Goal: Task Accomplishment & Management: Complete application form

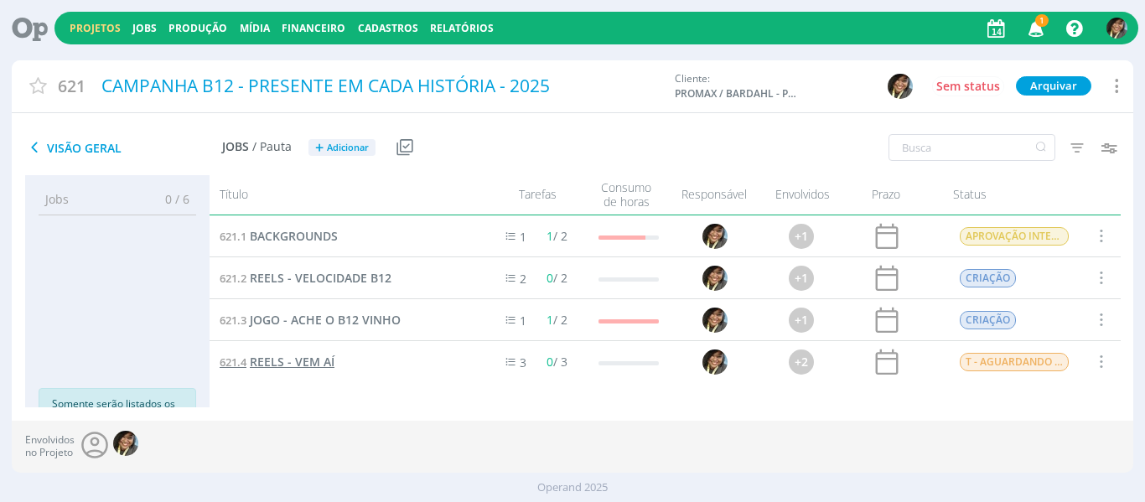
click at [273, 371] on link "621.4 REELS - VEM AÍ" at bounding box center [277, 362] width 115 height 18
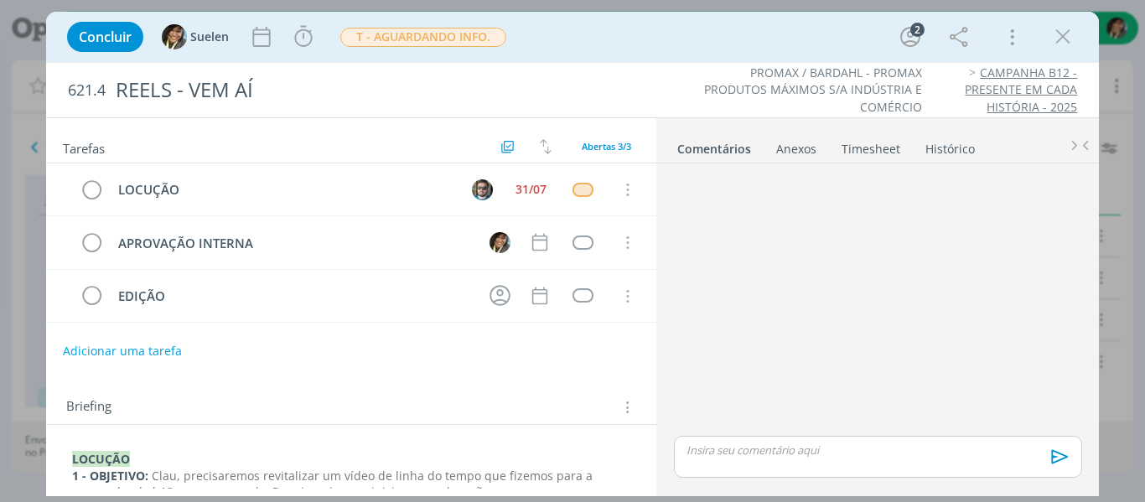
click at [841, 278] on div "dialog" at bounding box center [877, 301] width 421 height 262
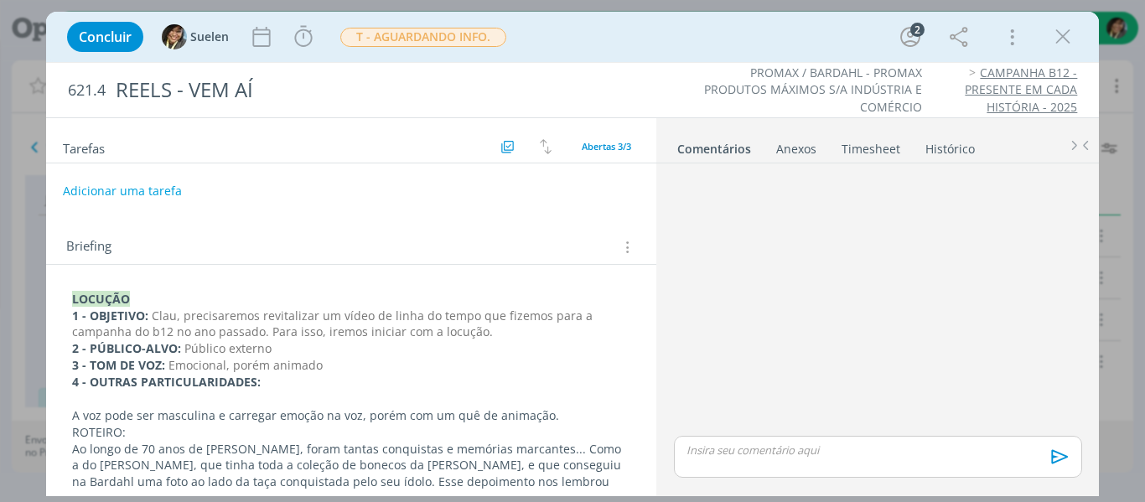
scroll to position [159, 0]
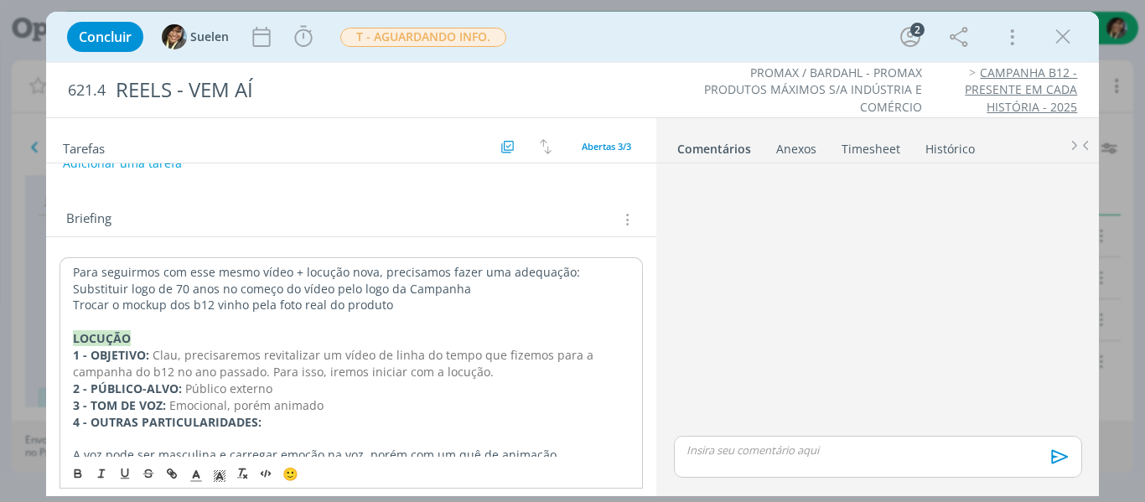
scroll to position [187, 0]
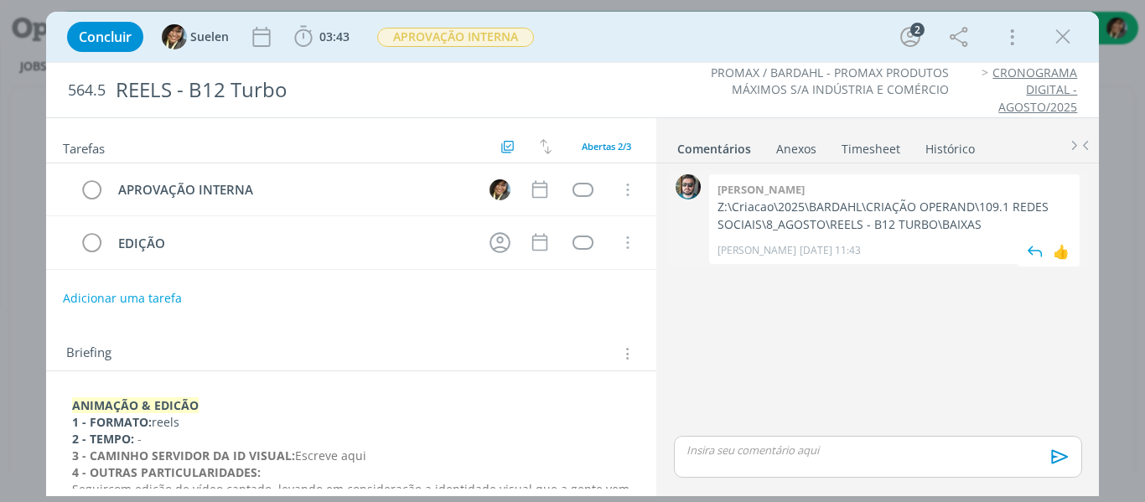
click at [829, 216] on p "Z:\Criacao\2025\BARDAHL\CRIAÇÃO OPERAND\109.1 REDES SOCIAIS\8_AGOSTO\REELS - B1…" at bounding box center [895, 216] width 354 height 34
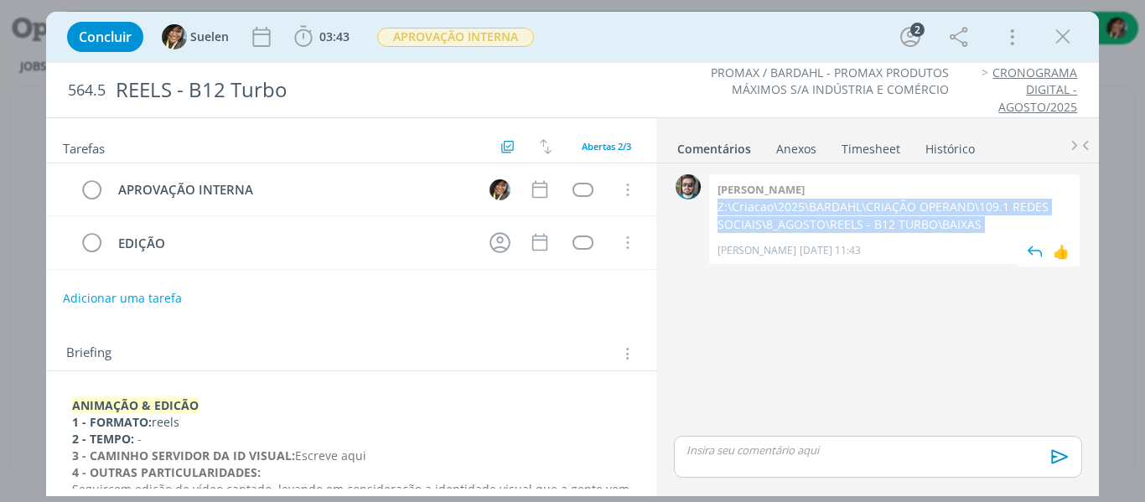
click at [829, 216] on p "Z:\Criacao\2025\BARDAHL\CRIAÇÃO OPERAND\109.1 REDES SOCIAIS\8_AGOSTO\REELS - B1…" at bounding box center [895, 216] width 354 height 34
copy p "Z:\Criacao\2025\BARDAHL\CRIAÇÃO OPERAND\109.1 REDES SOCIAIS\8_AGOSTO\REELS - B1…"
click at [1054, 39] on icon "dialog" at bounding box center [1063, 36] width 25 height 25
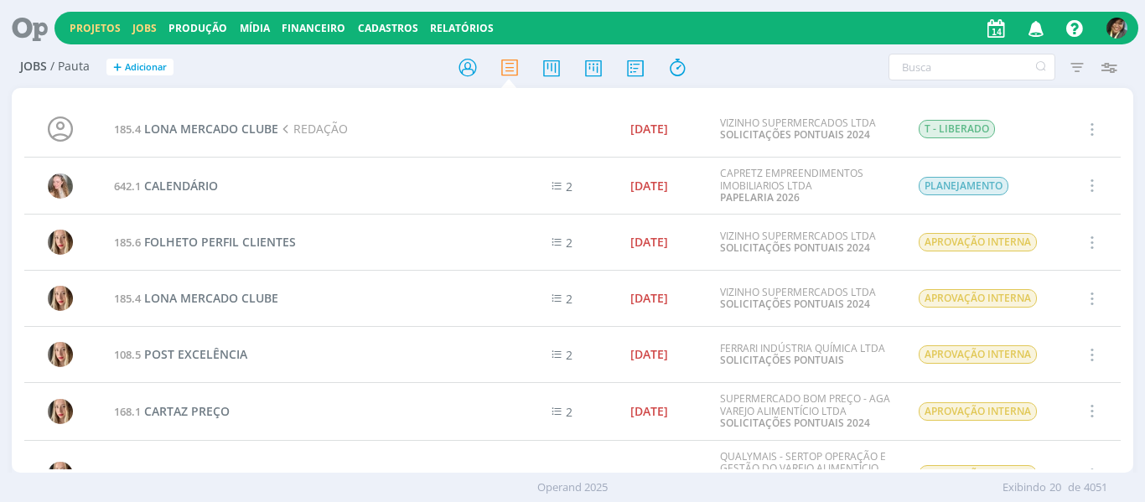
click at [101, 28] on link "Projetos" at bounding box center [95, 28] width 51 height 14
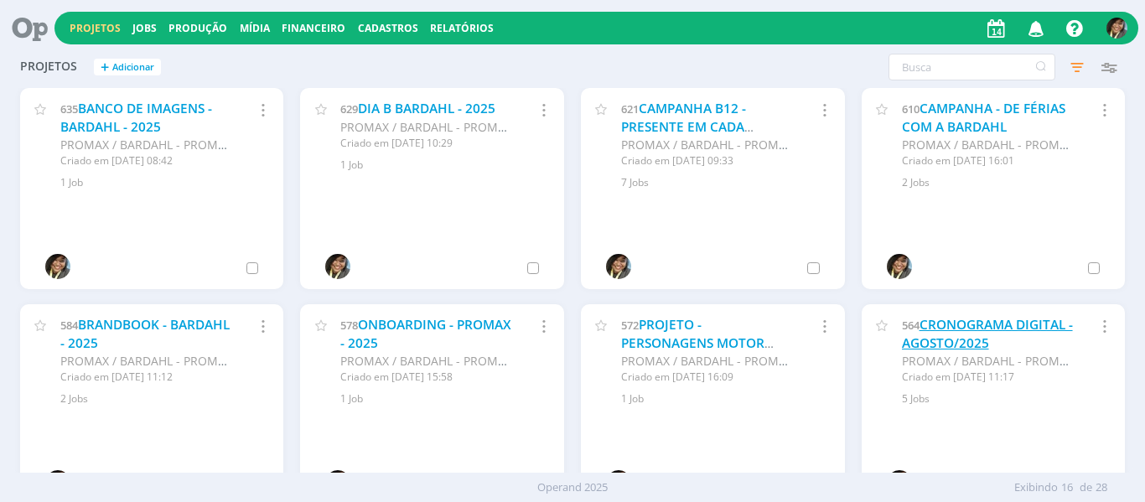
click at [962, 340] on link "CRONOGRAMA DIGITAL - AGOSTO/2025" at bounding box center [987, 334] width 171 height 36
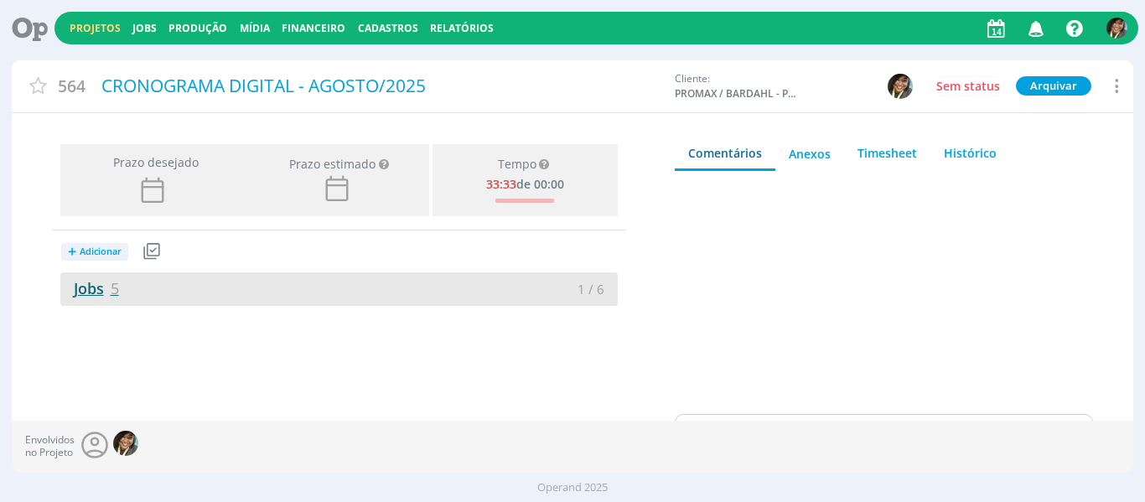
click at [102, 292] on link "Jobs 5" at bounding box center [89, 288] width 59 height 20
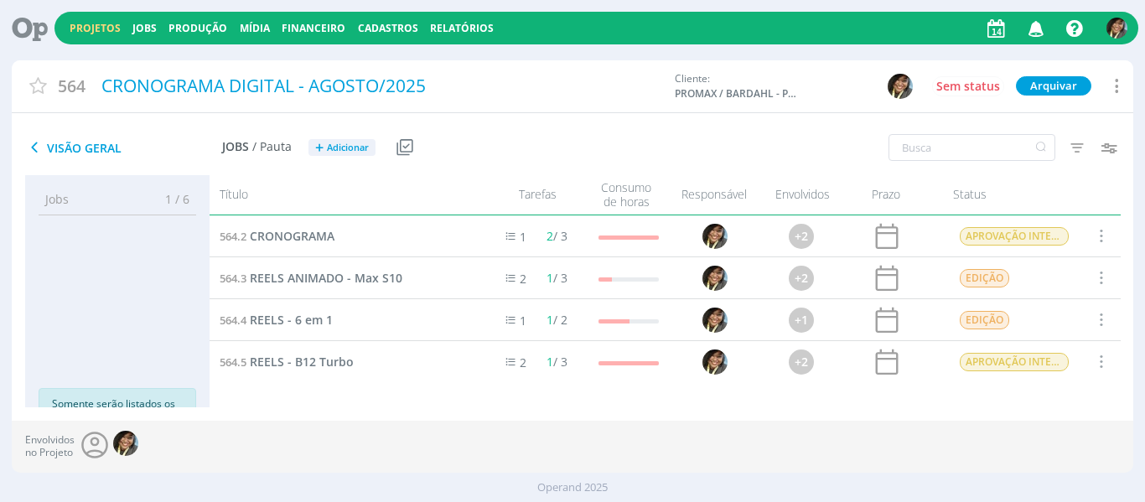
click at [107, 24] on link "Projetos" at bounding box center [95, 28] width 51 height 14
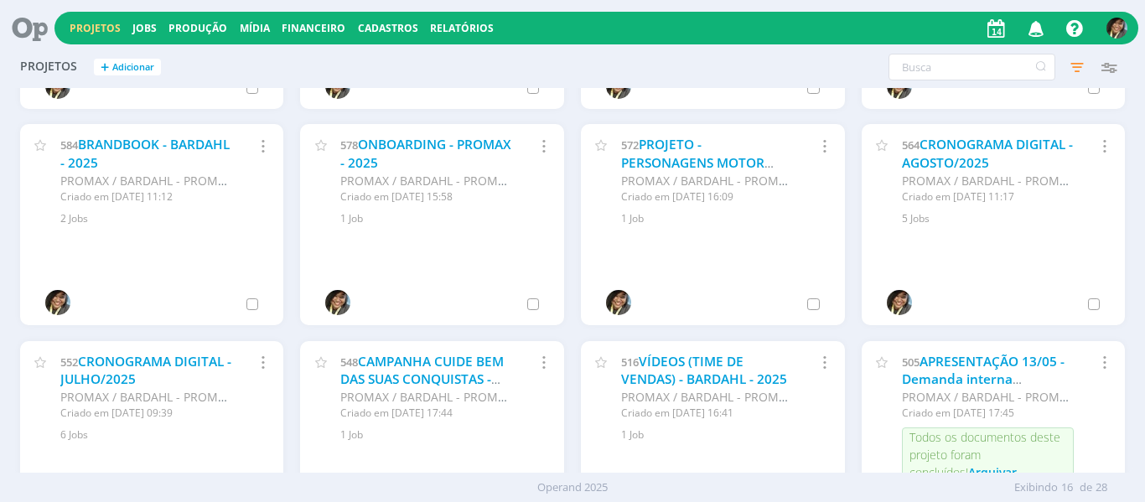
scroll to position [180, 0]
click at [119, 367] on link "CRONOGRAMA DIGITAL - JULHO/2025" at bounding box center [145, 371] width 171 height 36
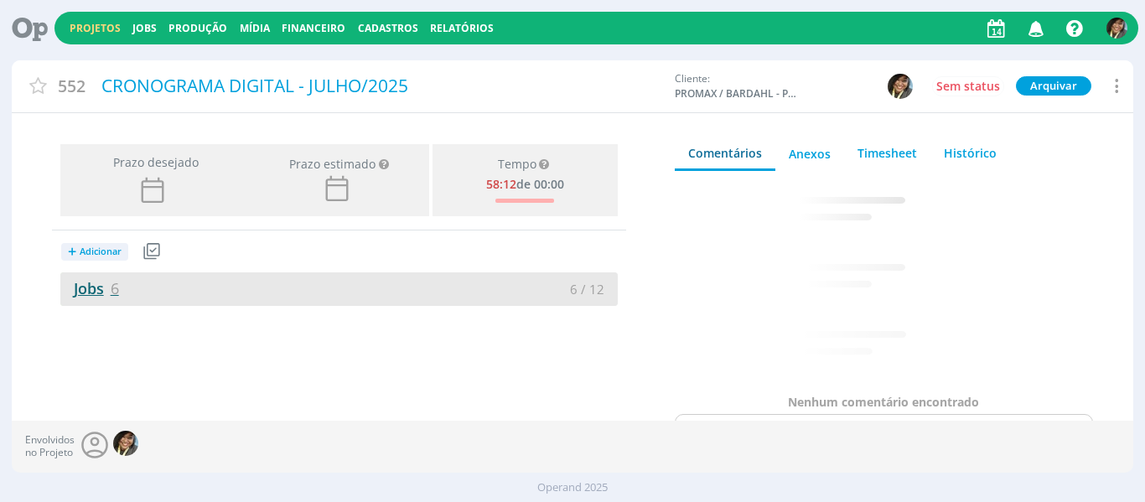
click at [69, 281] on link "Jobs 6" at bounding box center [89, 288] width 59 height 20
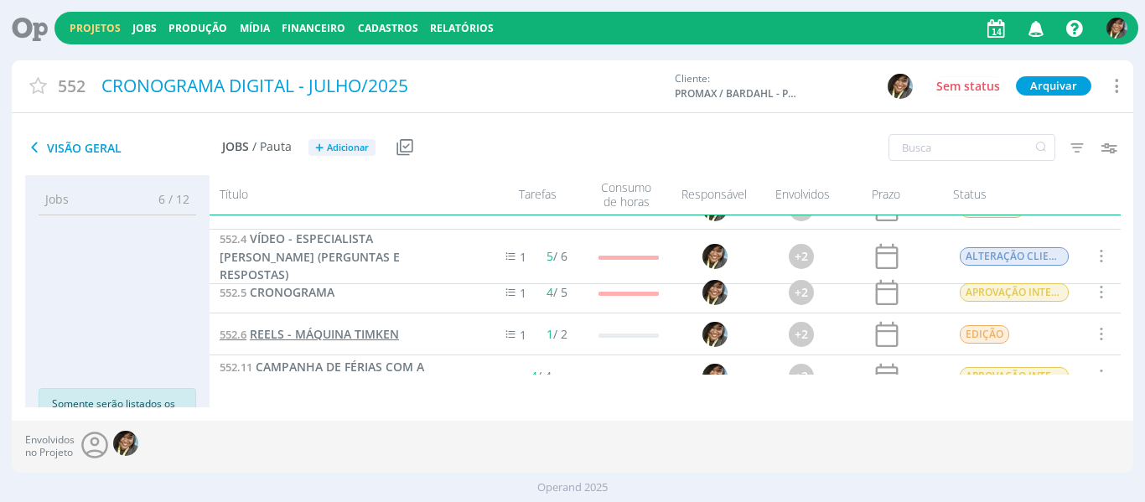
scroll to position [29, 0]
click at [325, 260] on span "VÍDEO - ESPECIALISTA BARDAHL (PERGUNTAS E RESPOSTAS)" at bounding box center [310, 256] width 180 height 52
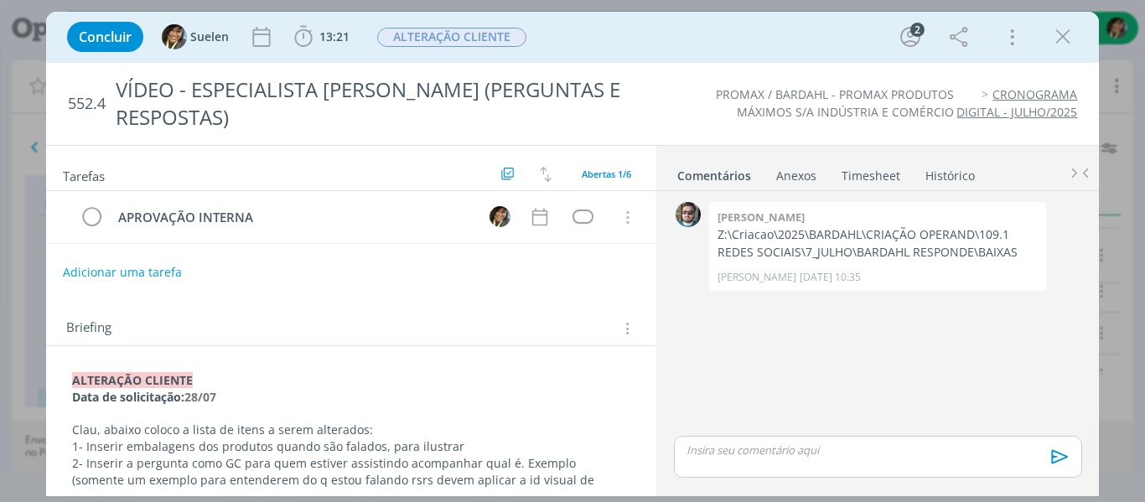
click at [115, 282] on button "Adicionar uma tarefa" at bounding box center [121, 271] width 119 height 29
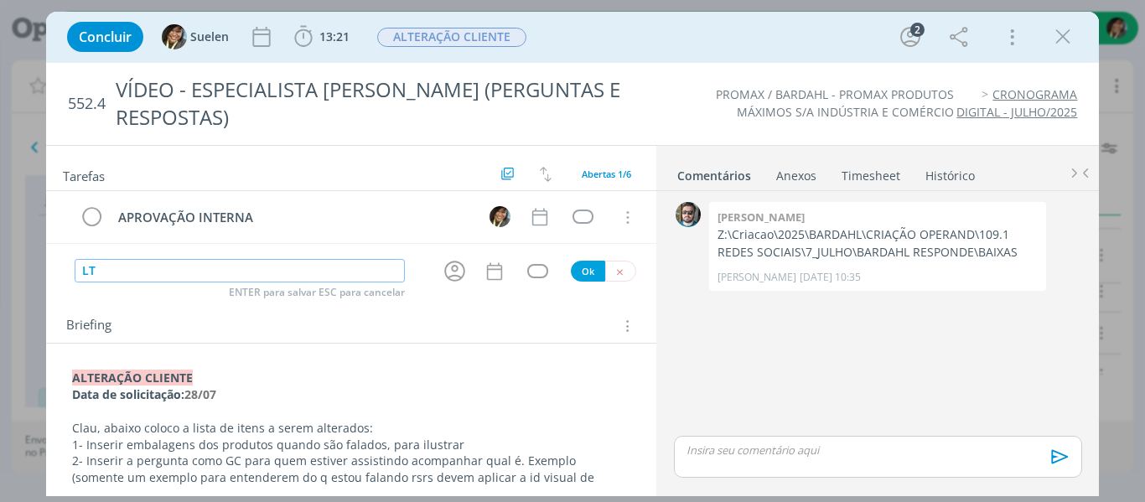
type input "L"
type input "ALTERAÇÃO CLIENTE"
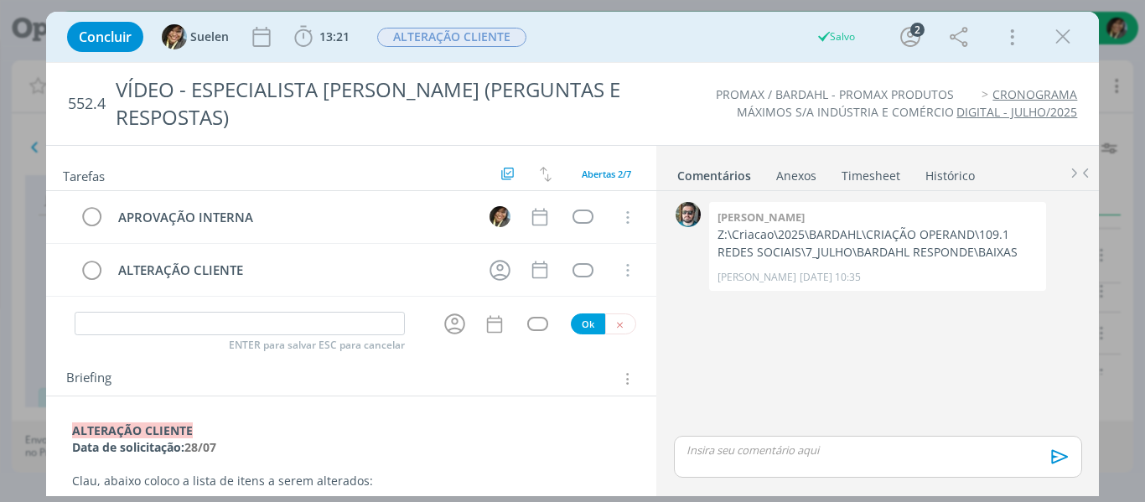
click at [73, 428] on strong "﻿ALTERAÇÃO CLIENTE" at bounding box center [132, 431] width 121 height 16
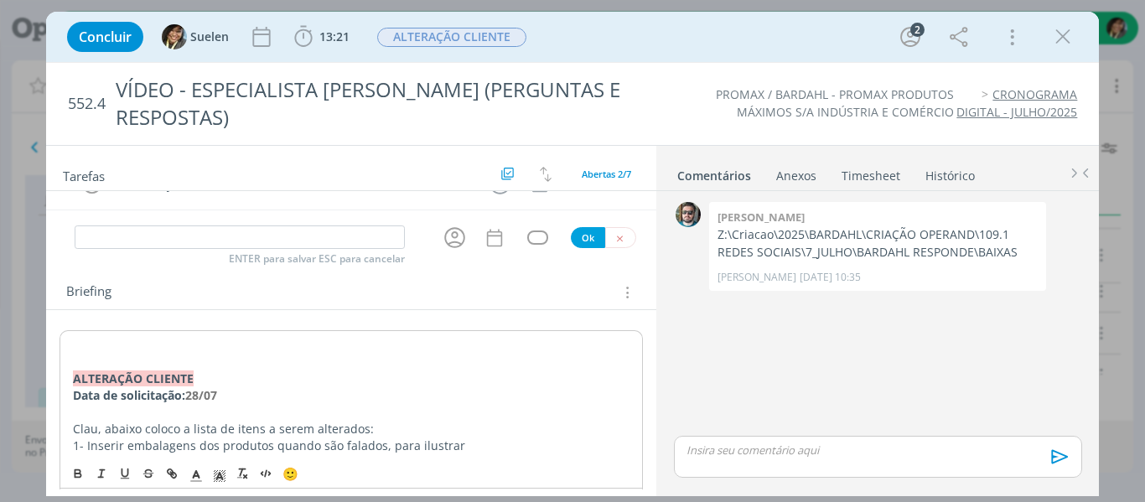
scroll to position [39, 0]
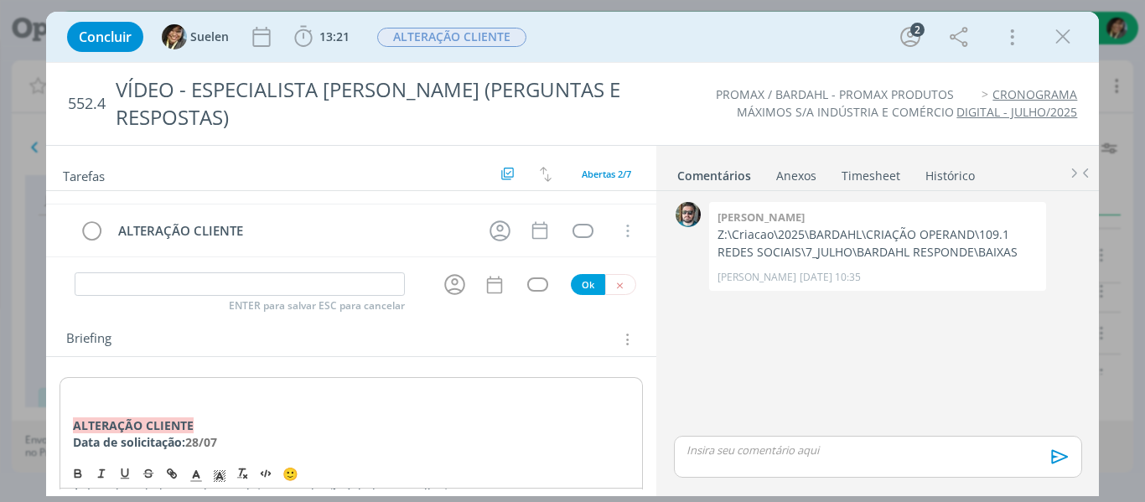
click at [92, 389] on p "﻿" at bounding box center [352, 392] width 558 height 17
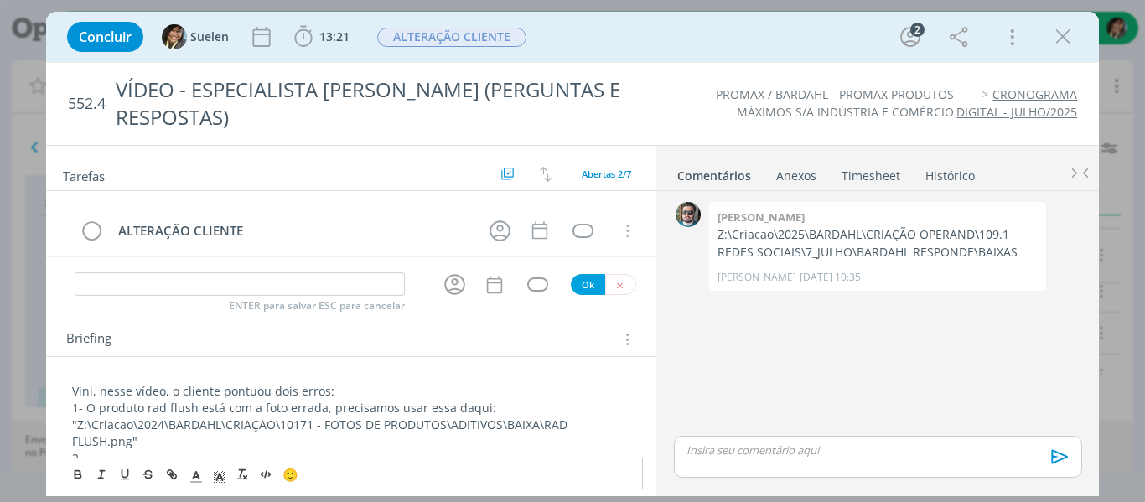
click at [211, 456] on p "2-" at bounding box center [351, 458] width 559 height 17
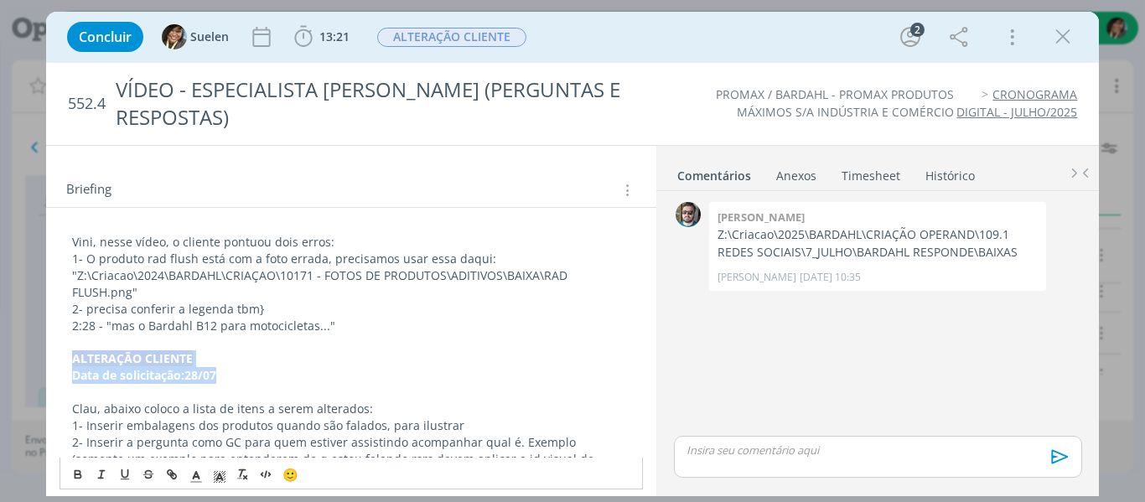
drag, startPoint x: 227, startPoint y: 372, endPoint x: 55, endPoint y: 356, distance: 173.5
copy div "ALTERAÇÃO CLIENTE Data de solicitação: 28/07"
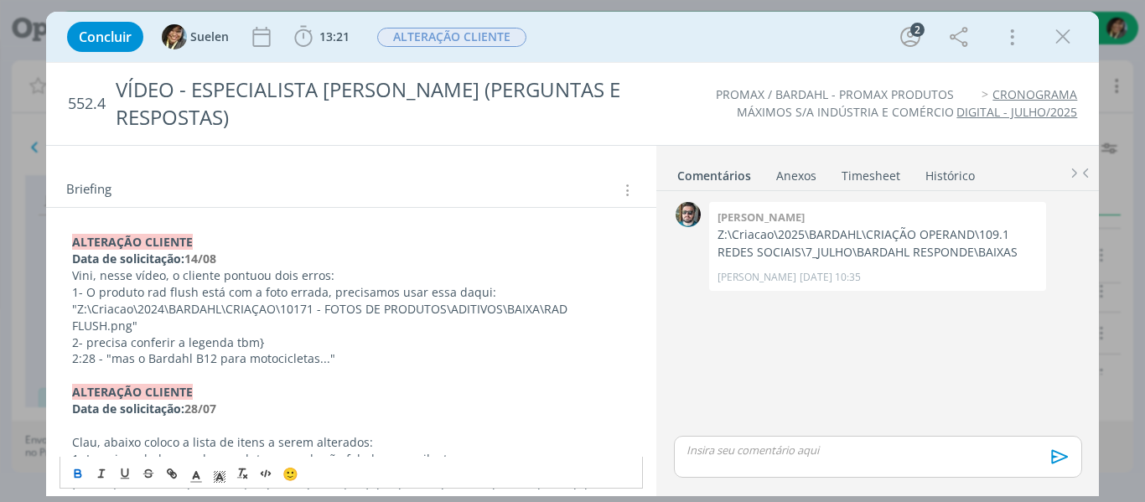
scroll to position [0, 0]
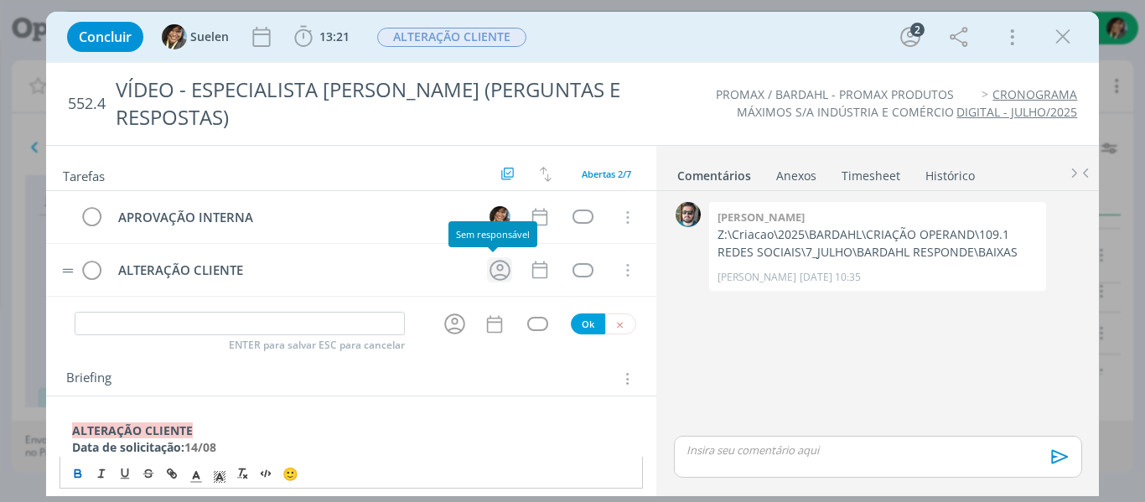
click at [499, 263] on icon "dialog" at bounding box center [500, 270] width 21 height 21
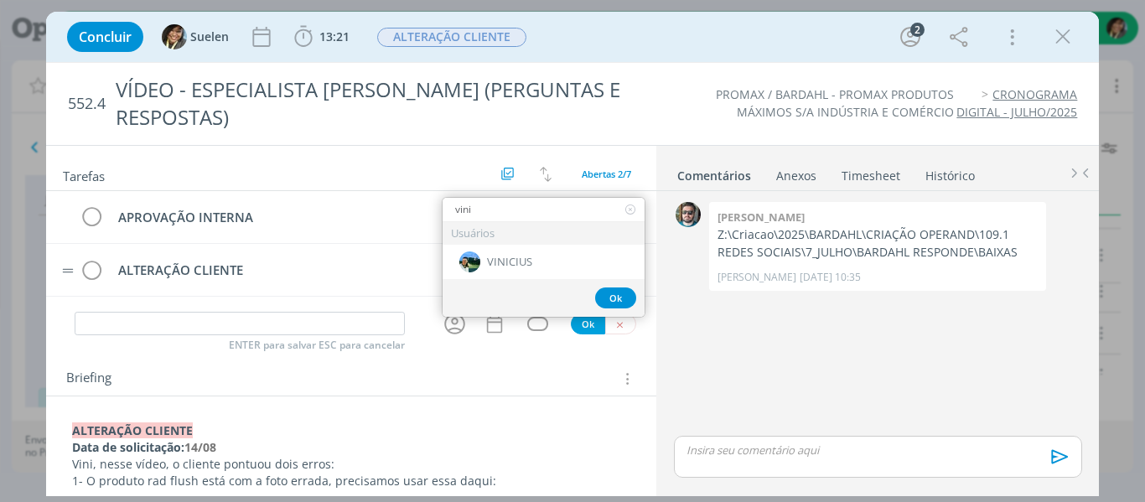
type input "vini"
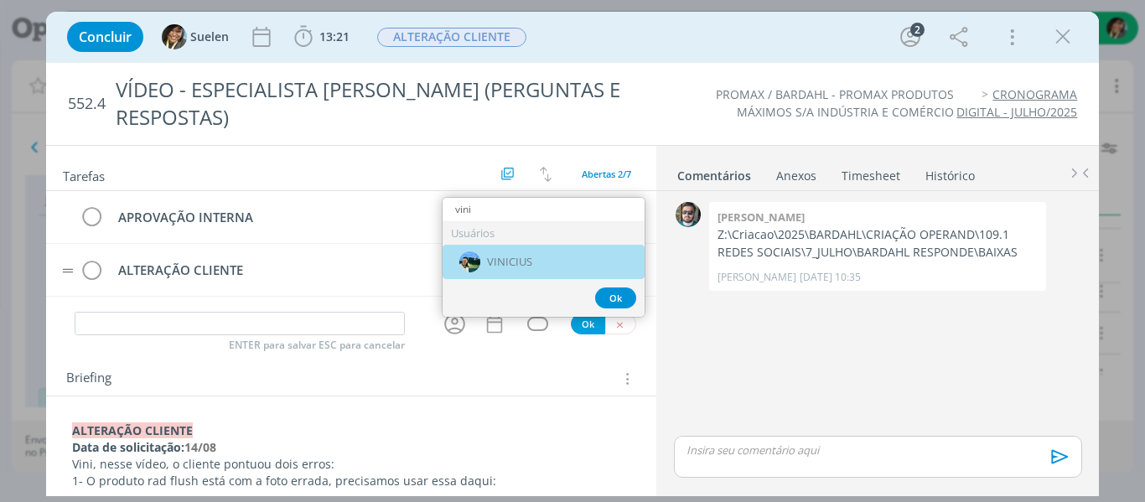
click at [499, 263] on span "VINICIUS" at bounding box center [509, 262] width 45 height 13
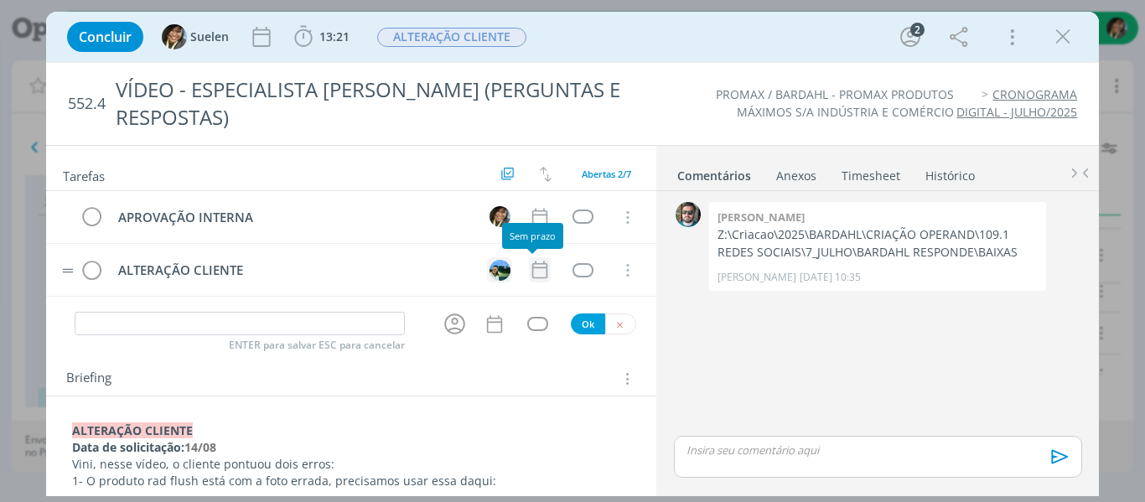
click at [534, 273] on icon "dialog" at bounding box center [540, 270] width 22 height 22
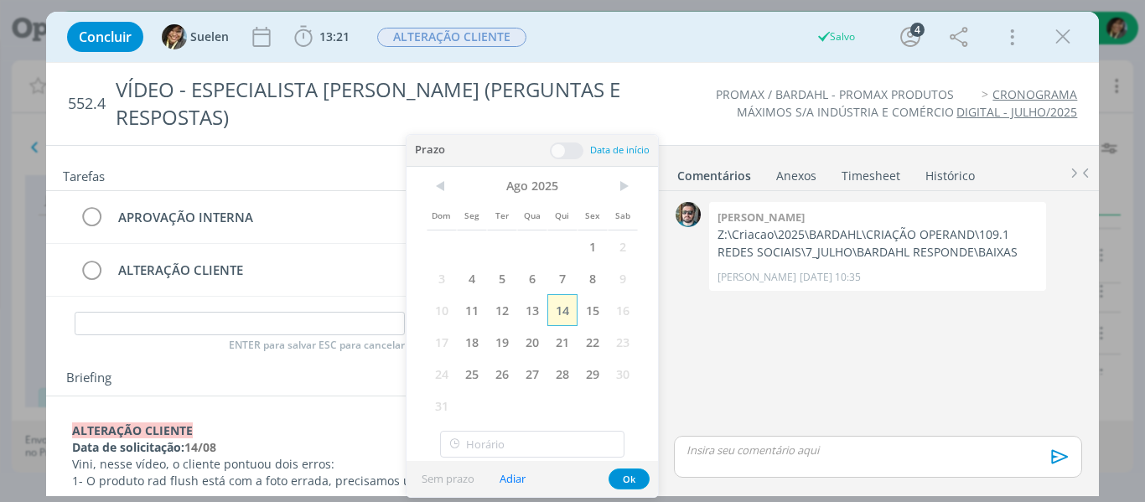
click at [559, 302] on span "14" at bounding box center [563, 310] width 30 height 32
click at [615, 482] on button "Ok" at bounding box center [629, 479] width 41 height 21
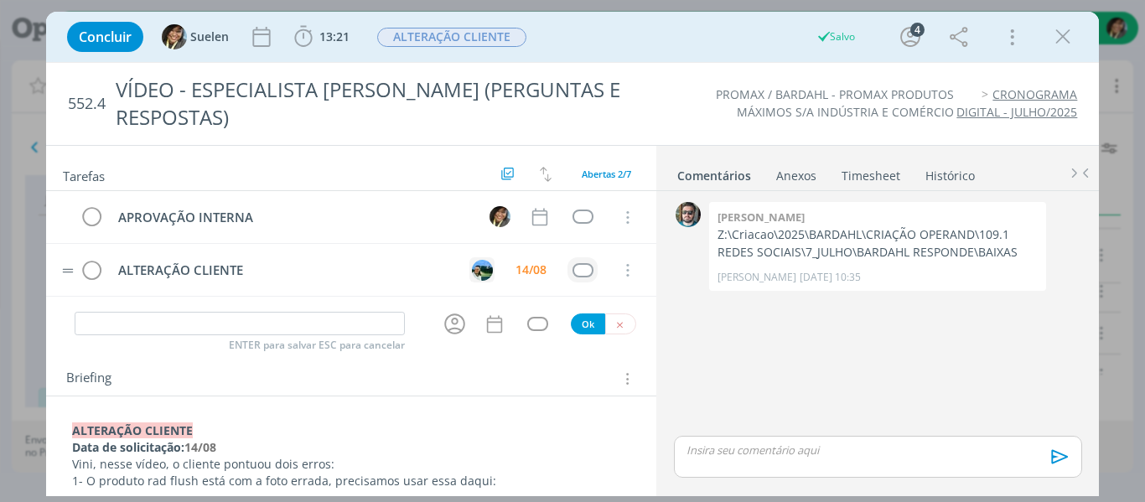
click at [581, 278] on td "dialog" at bounding box center [583, 269] width 30 height 25
click at [577, 275] on div "dialog" at bounding box center [583, 270] width 21 height 14
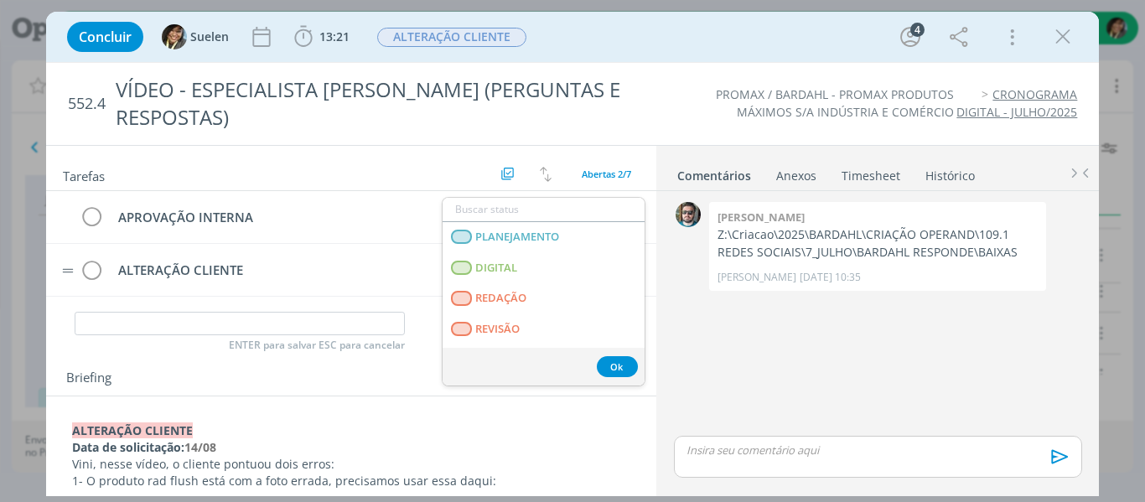
scroll to position [428, 0]
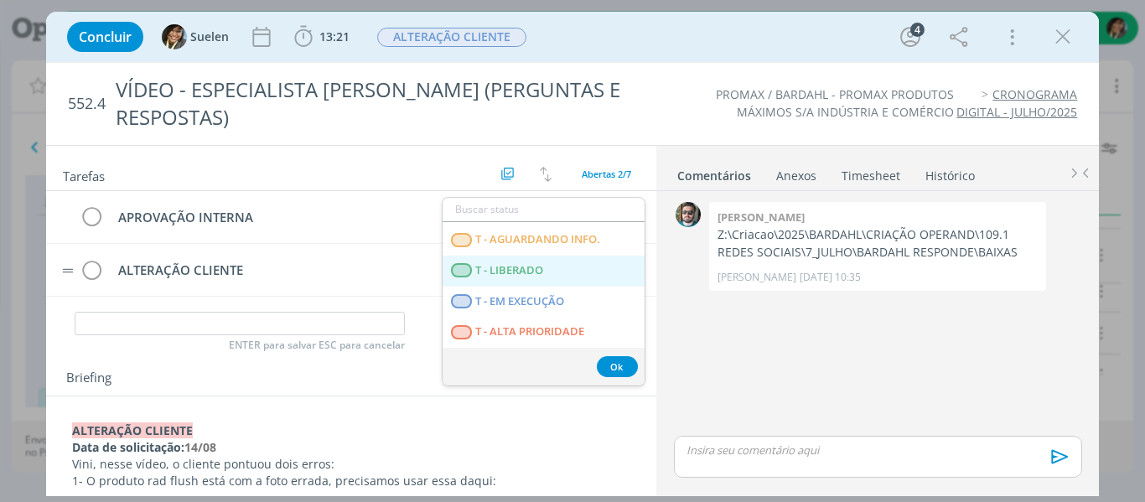
click at [563, 261] on LIBERADO "T - LIBERADO" at bounding box center [544, 271] width 202 height 31
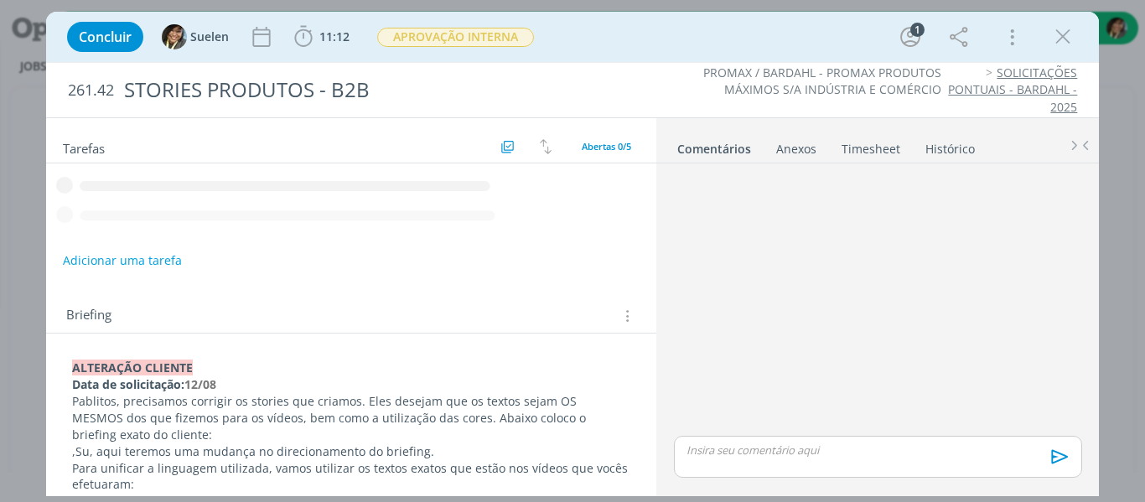
scroll to position [112, 0]
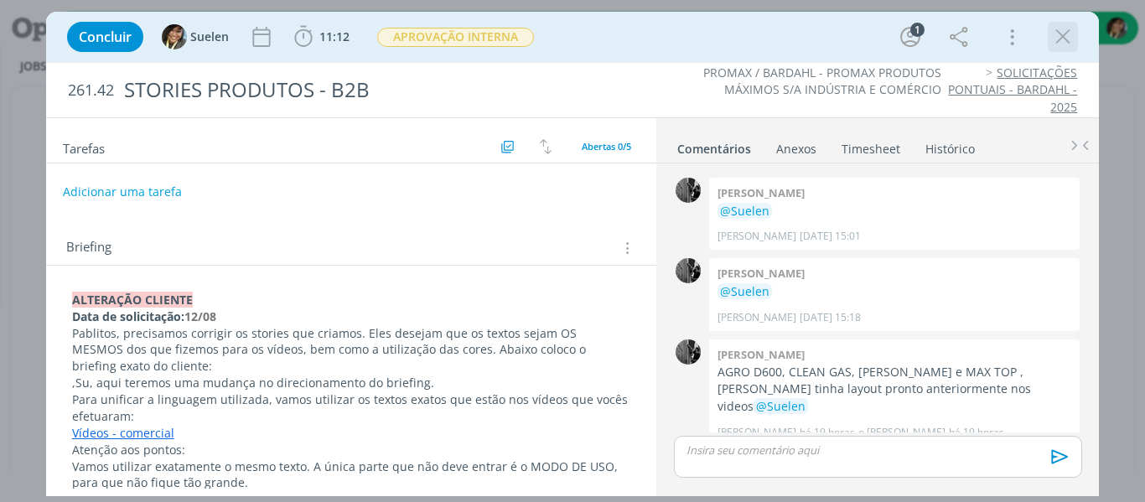
click at [1069, 34] on icon "dialog" at bounding box center [1063, 36] width 25 height 25
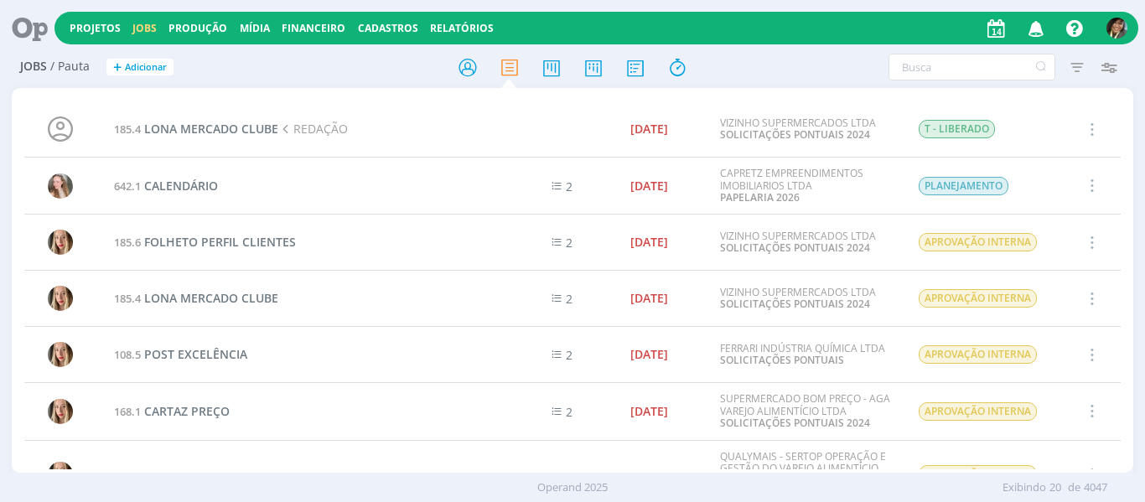
click at [149, 26] on link "Jobs" at bounding box center [144, 28] width 24 height 14
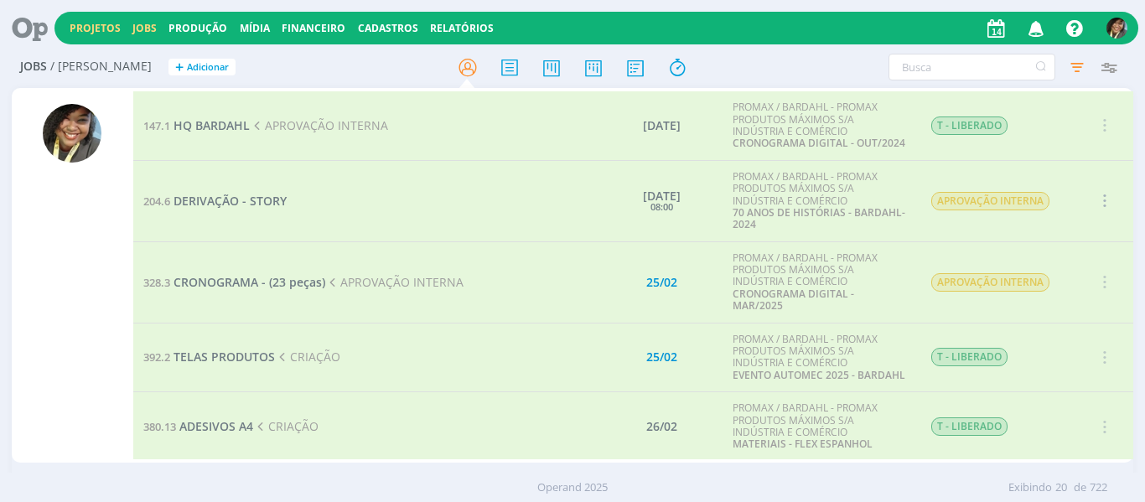
click at [94, 27] on link "Projetos" at bounding box center [95, 28] width 51 height 14
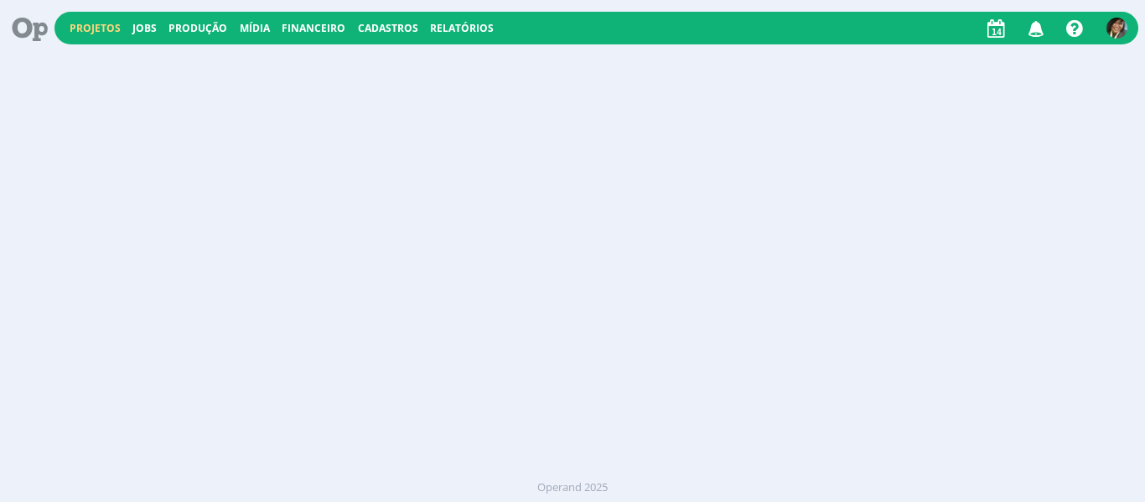
click at [94, 27] on link "Projetos" at bounding box center [95, 28] width 51 height 14
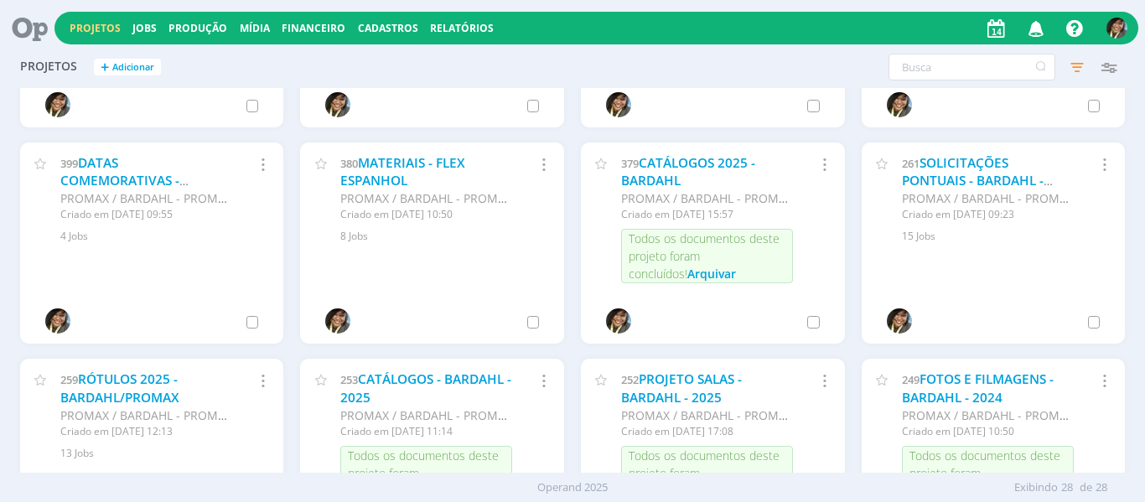
scroll to position [813, 0]
click at [147, 384] on link "RÓTULOS 2025 - BARDAHL/PROMAX" at bounding box center [119, 388] width 119 height 36
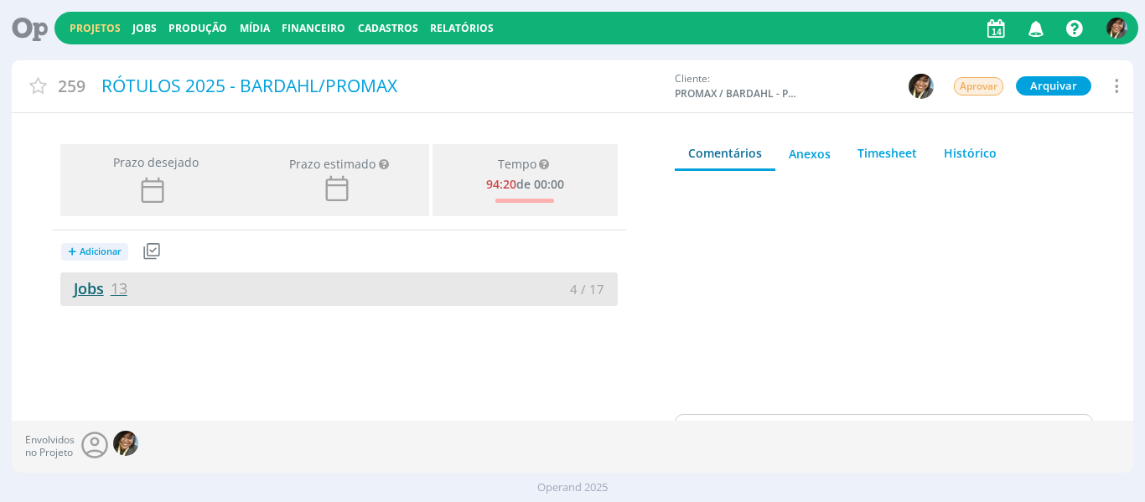
click at [101, 295] on link "Jobs 13" at bounding box center [93, 288] width 67 height 20
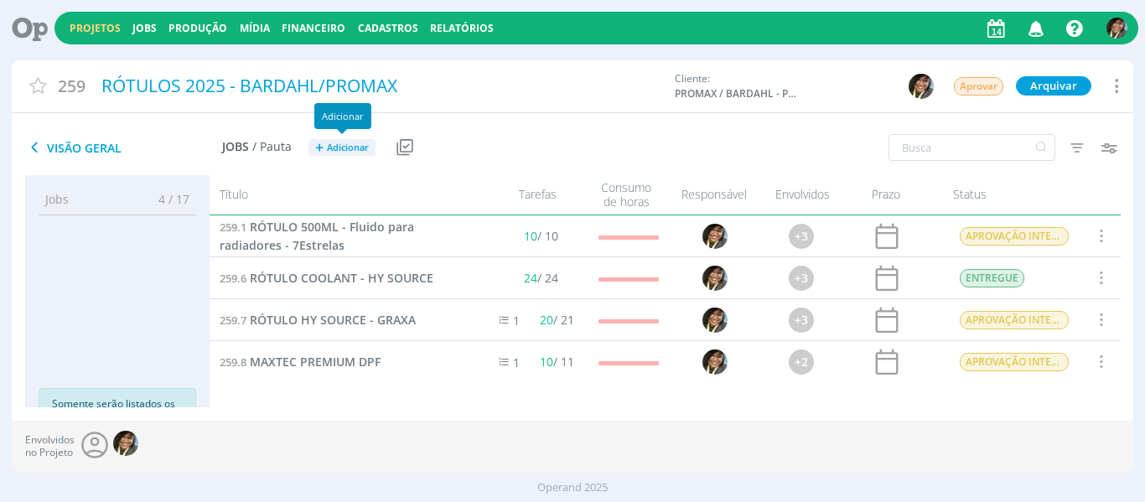
click at [344, 143] on span "Adicionar" at bounding box center [348, 148] width 42 height 11
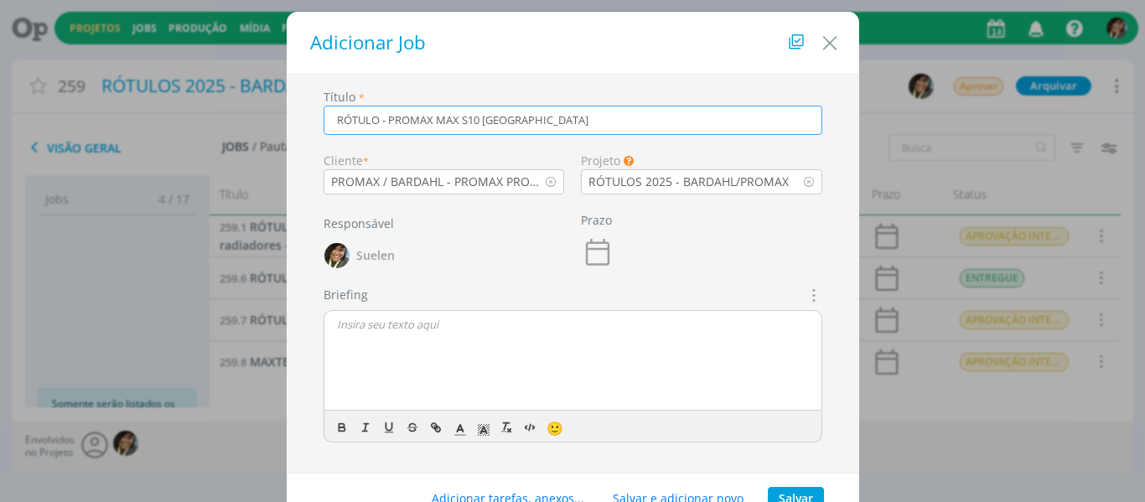
click at [458, 116] on input "RÓTULO - PROMAX MAX S10 BOLÍVIA" at bounding box center [573, 120] width 499 height 29
click at [810, 299] on icon "dialog" at bounding box center [812, 295] width 18 height 20
type input "RÓTULO - PROMAX S10 BOLÍVIA"
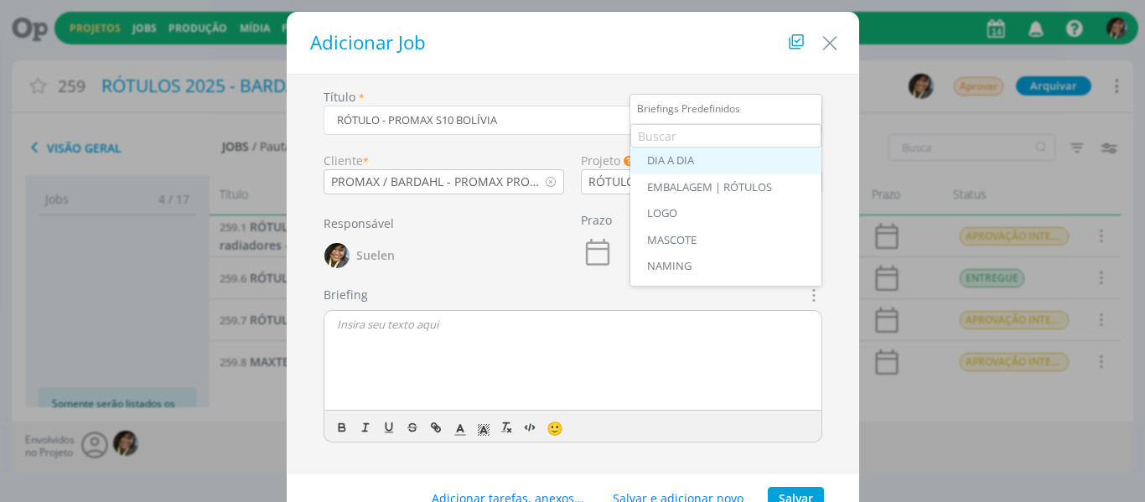
click at [748, 148] on link "DIA A DIA" at bounding box center [726, 161] width 191 height 27
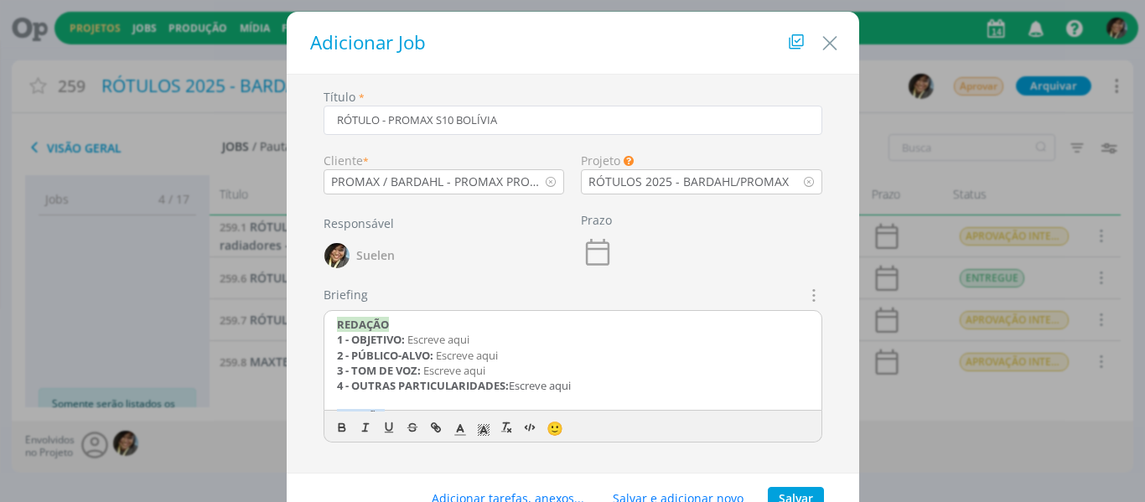
drag, startPoint x: 598, startPoint y: 380, endPoint x: 275, endPoint y: 313, distance: 329.7
click at [275, 313] on div "Adicionar Job Título * RÓTULO - PROMAX S10 BOLÍVIA Cliente * PROMAX / BARDAHL -…" at bounding box center [572, 251] width 1145 height 502
click at [412, 337] on span "Escreve aqui" at bounding box center [443, 339] width 62 height 15
click at [327, 339] on div "CRIAÇÃO 1 - FORMATO: Escreve aqui 2 - TIPO: Escreve aqui 3 - CAMINHO SERVIDOR: …" at bounding box center [573, 361] width 497 height 101
click at [465, 371] on strong "3 - CAMINHO SERVIDOR:" at bounding box center [400, 370] width 127 height 15
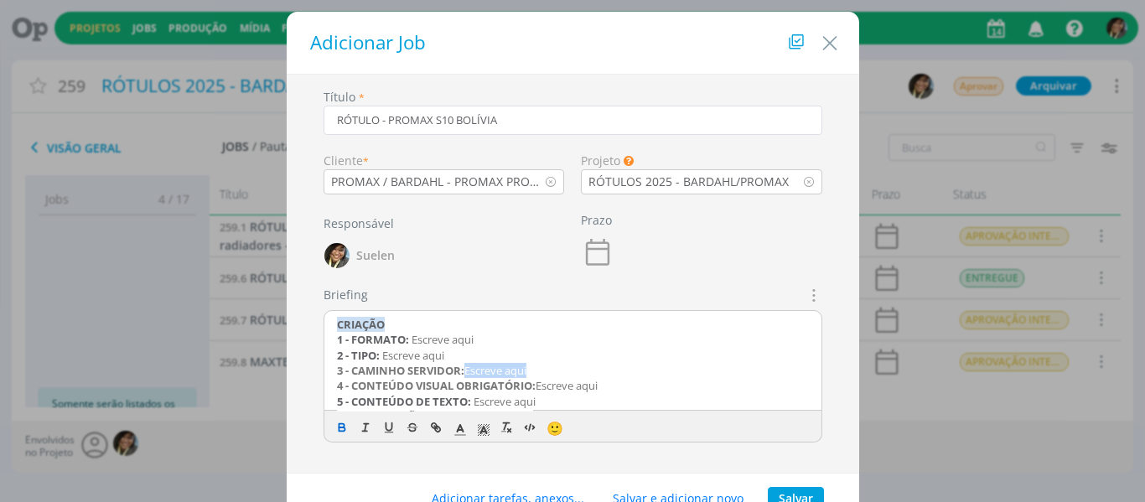
click at [536, 371] on p "3 - CAMINHO SERVIDOR: Escreve aqui" at bounding box center [573, 370] width 472 height 15
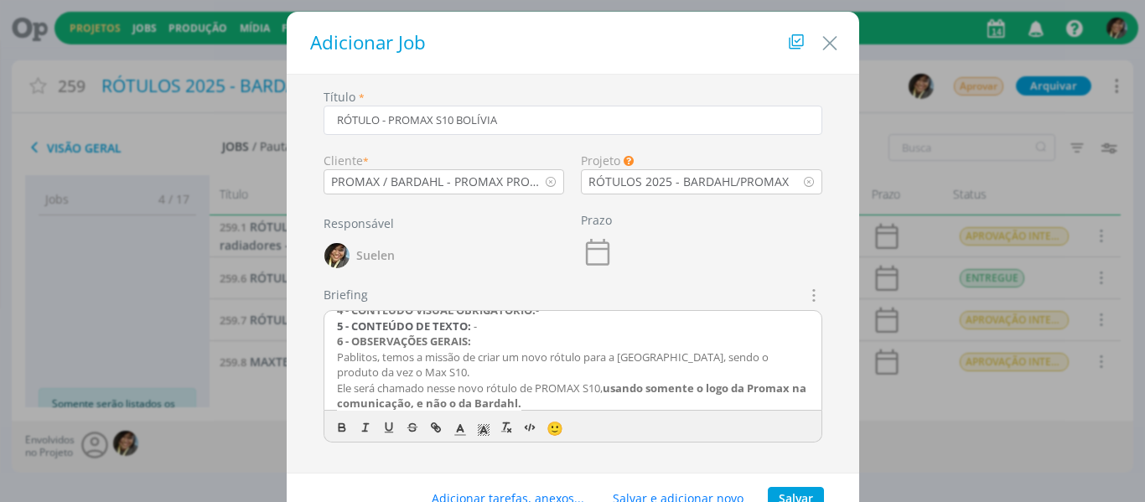
scroll to position [91, 0]
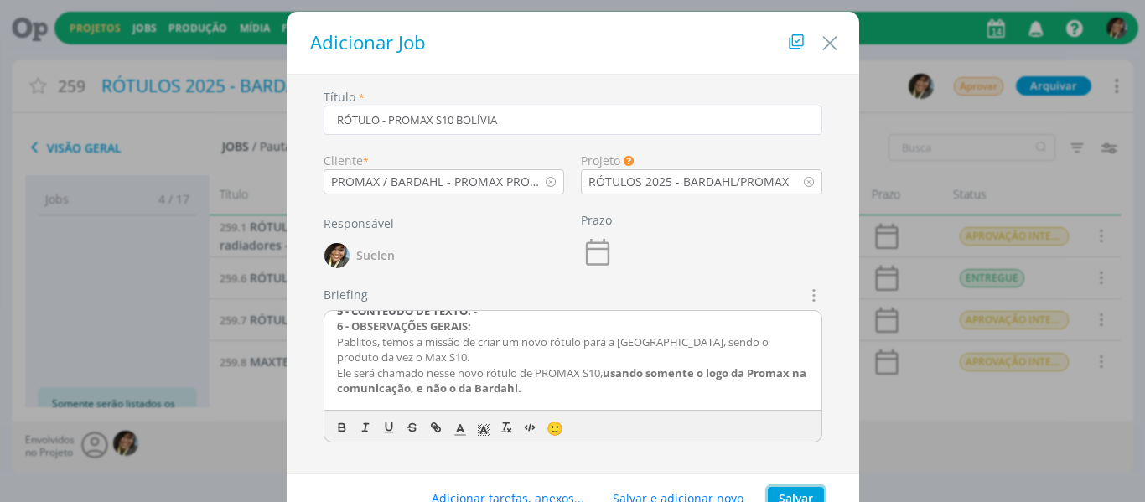
click at [801, 495] on button "Salvar" at bounding box center [796, 498] width 56 height 23
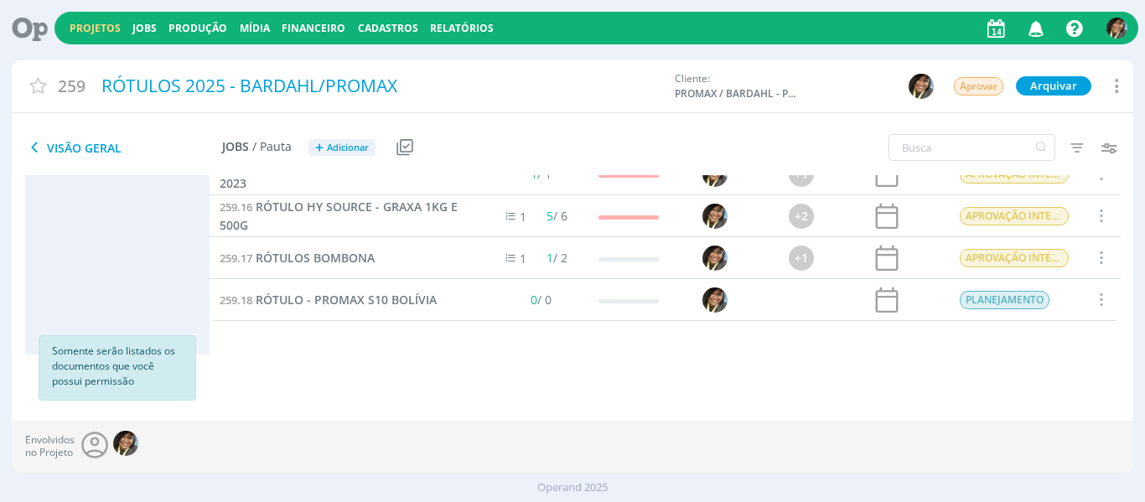
scroll to position [428, 0]
click at [339, 297] on span "RÓTULO - PROMAX S10 BOLÍVIA" at bounding box center [346, 300] width 181 height 16
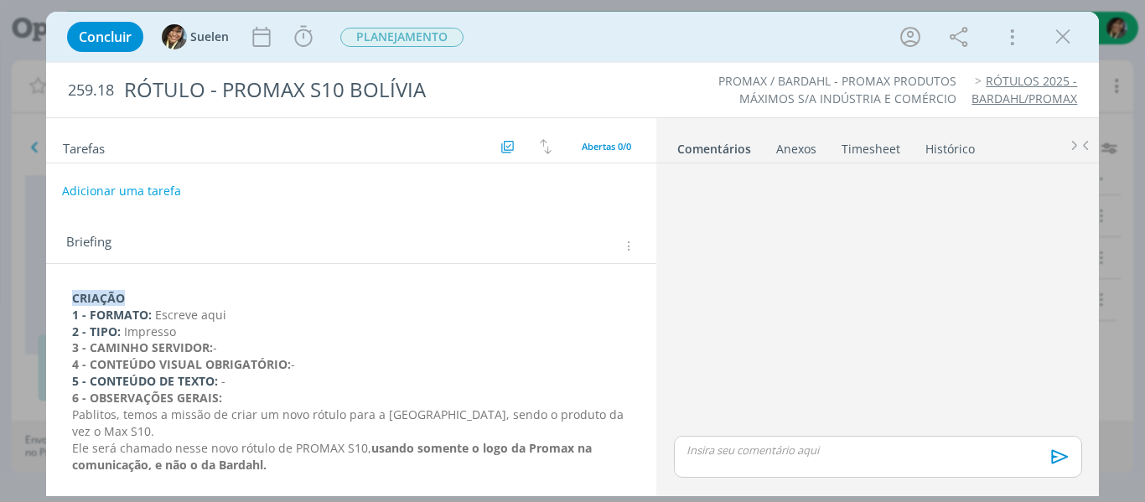
click at [144, 191] on button "Adicionar uma tarefa" at bounding box center [121, 191] width 119 height 29
type input "CRIAÇÃO"
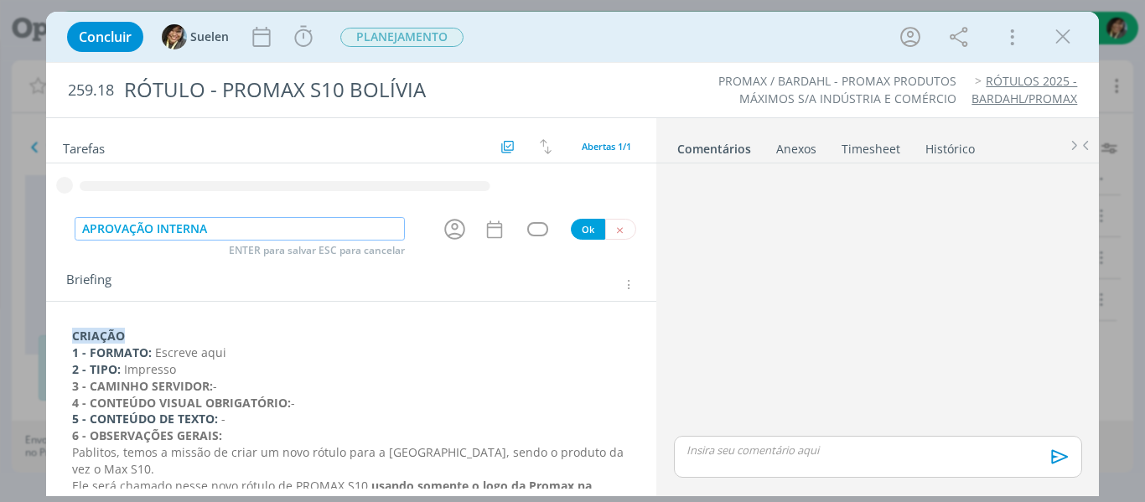
type input "APROVAÇÃO INTERNA"
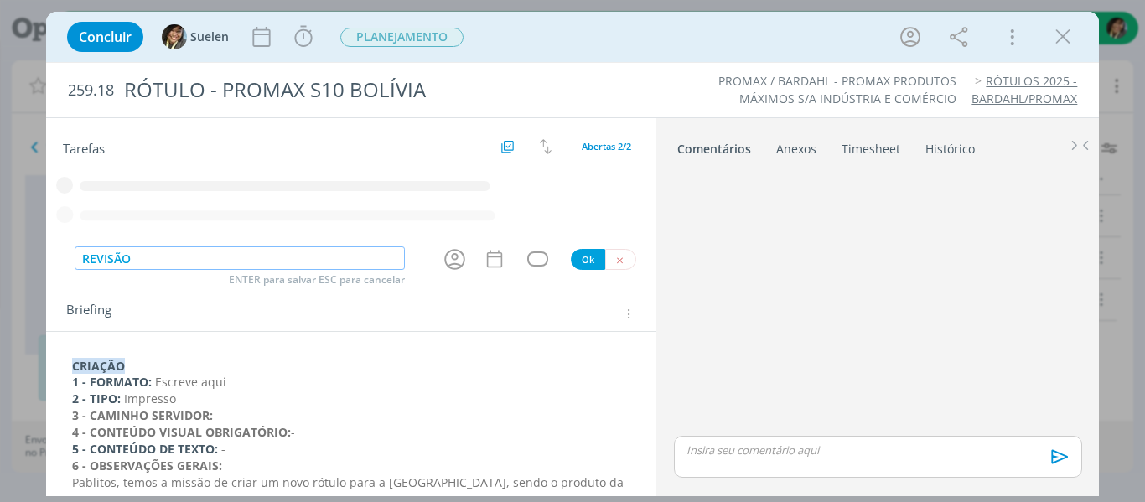
type input "REVISÃO"
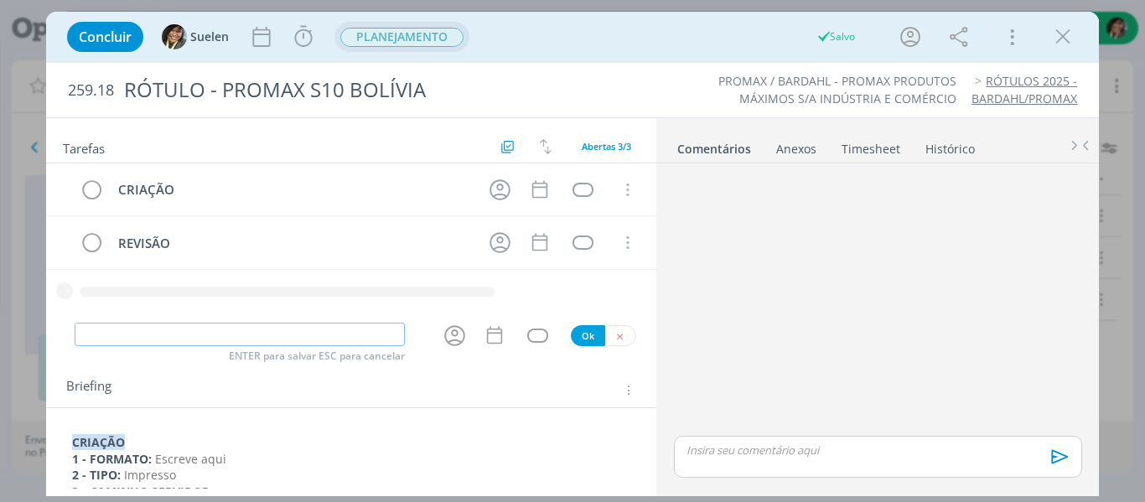
click at [397, 31] on span "PLANEJAMENTO" at bounding box center [401, 37] width 123 height 19
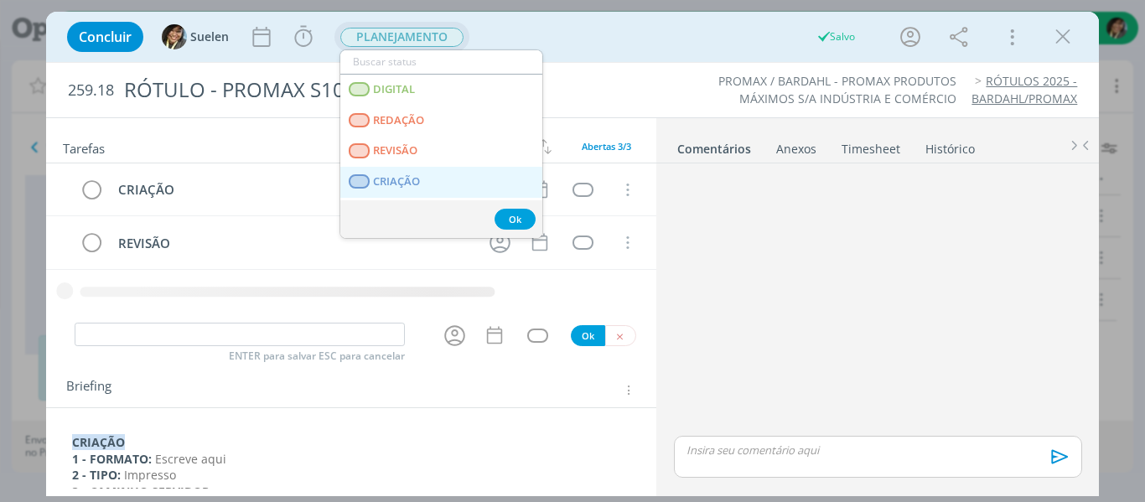
click at [386, 175] on span "CRIAÇÃO" at bounding box center [396, 181] width 47 height 13
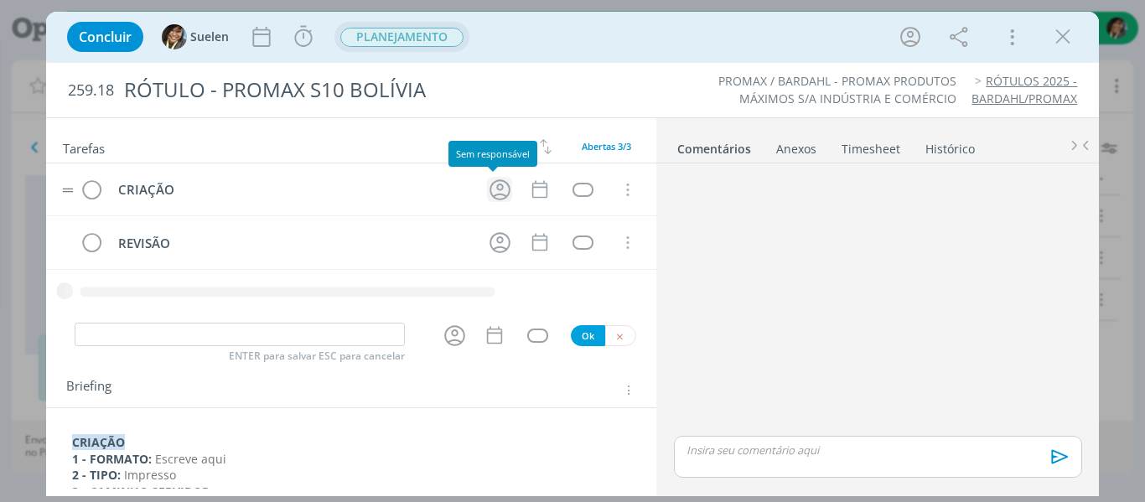
click at [492, 194] on icon "dialog" at bounding box center [500, 189] width 21 height 21
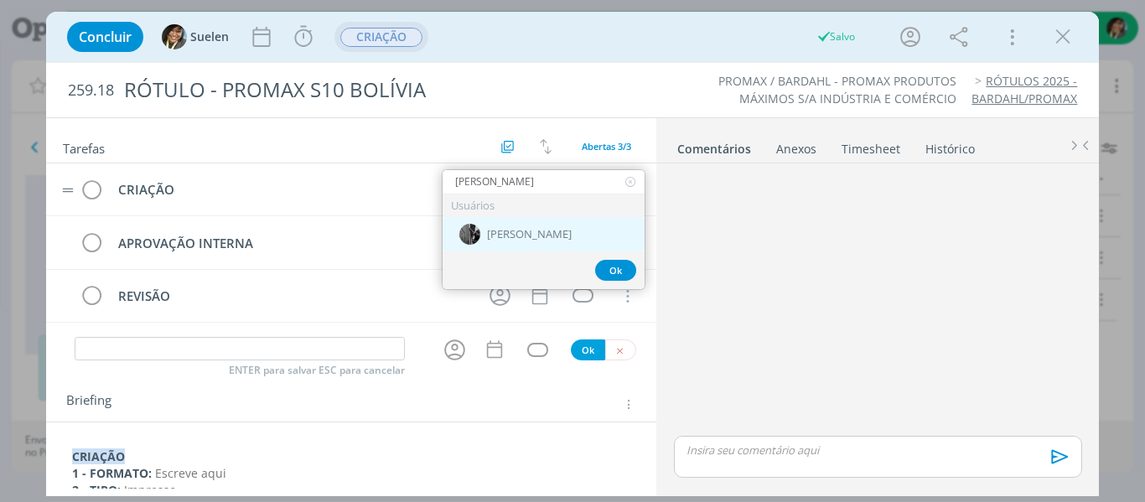
type input "PABLO"
click at [493, 232] on span "[PERSON_NAME]" at bounding box center [529, 234] width 85 height 13
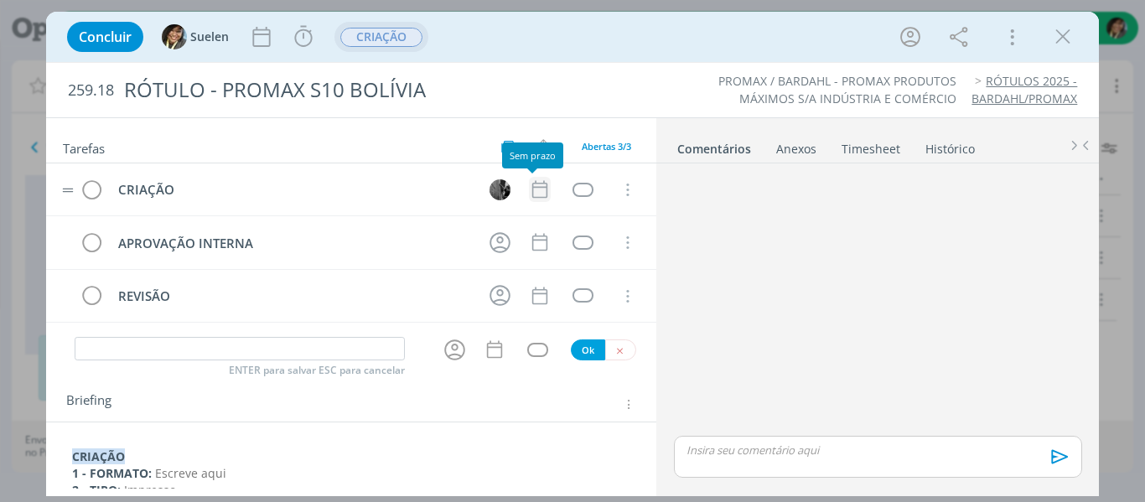
click at [538, 185] on icon "dialog" at bounding box center [540, 190] width 22 height 22
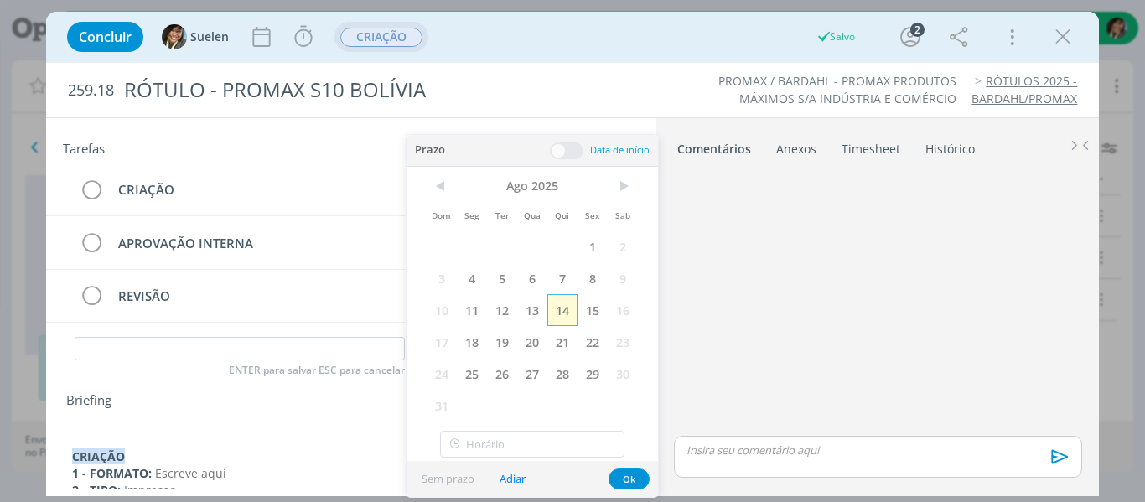
click at [567, 316] on span "14" at bounding box center [563, 310] width 30 height 32
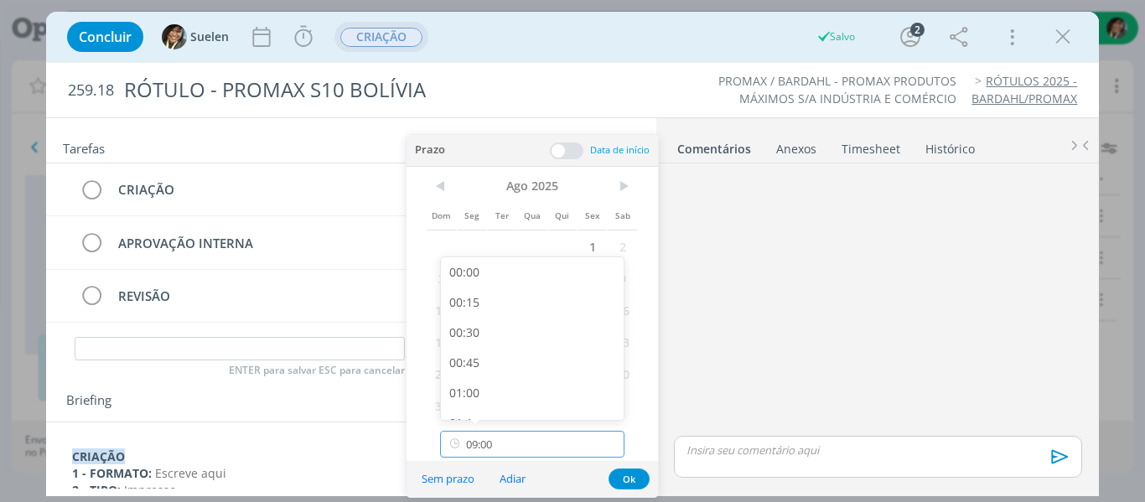
scroll to position [959, 0]
click at [564, 436] on input "09:00" at bounding box center [532, 444] width 184 height 27
click at [474, 278] on div "13:15" at bounding box center [535, 274] width 188 height 30
type input "13:15"
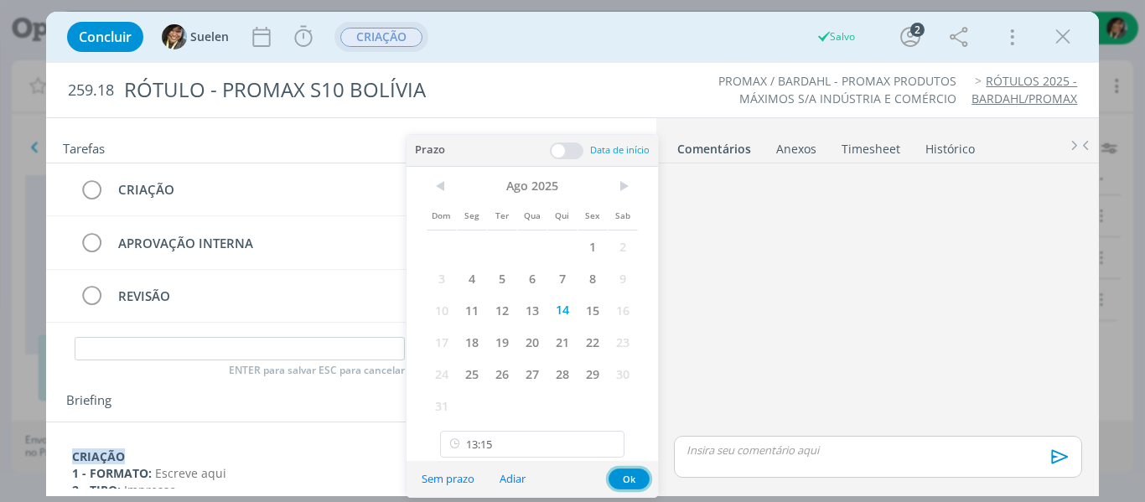
click at [629, 486] on button "Ok" at bounding box center [629, 479] width 41 height 21
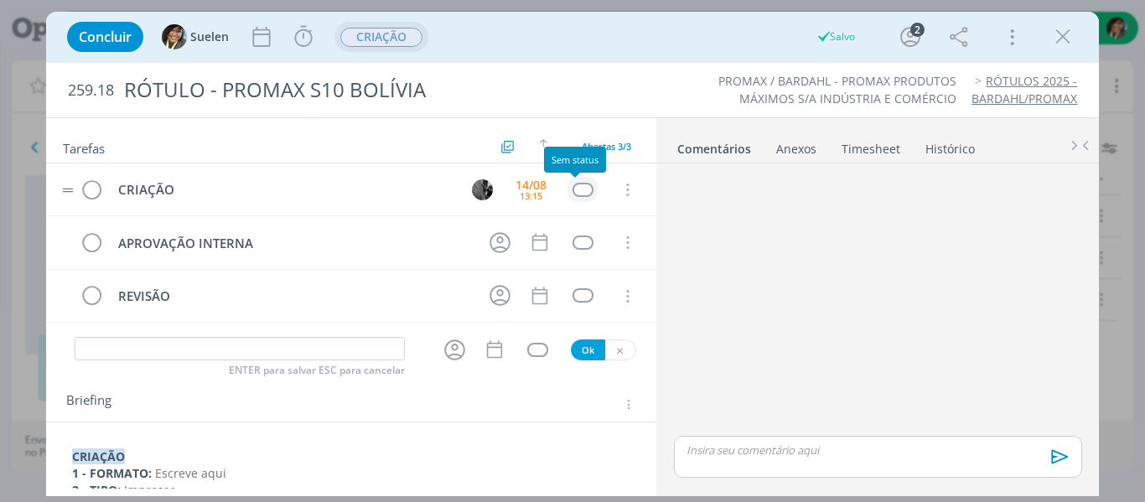
click at [580, 196] on div "dialog" at bounding box center [583, 190] width 21 height 14
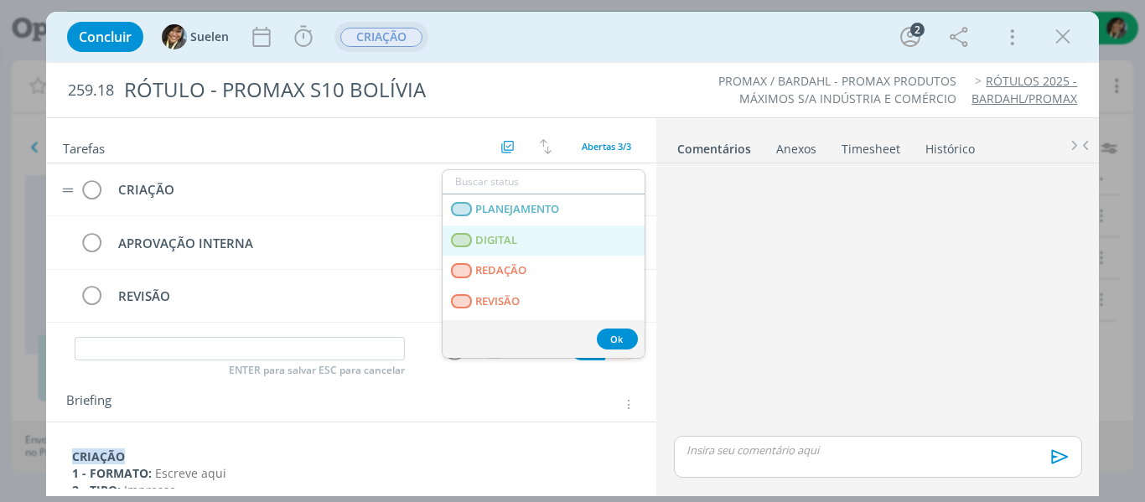
scroll to position [428, 0]
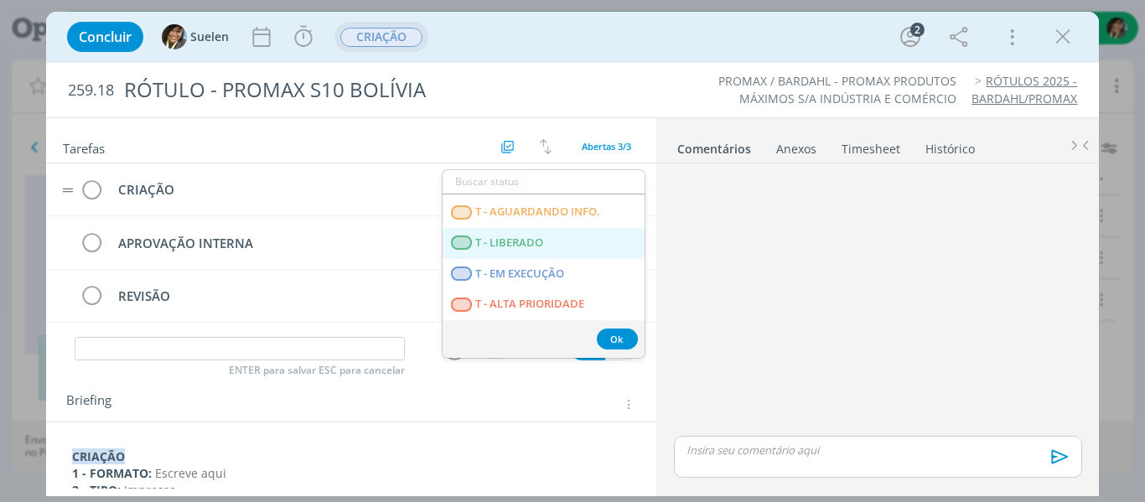
click at [572, 241] on LIBERADO "T - LIBERADO" at bounding box center [544, 243] width 202 height 31
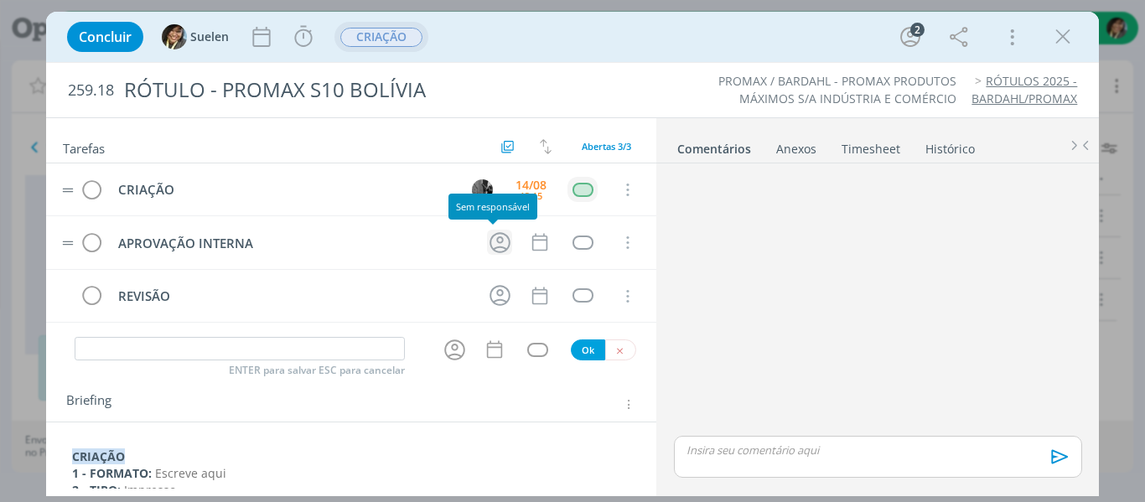
click at [499, 243] on icon "dialog" at bounding box center [500, 243] width 26 height 26
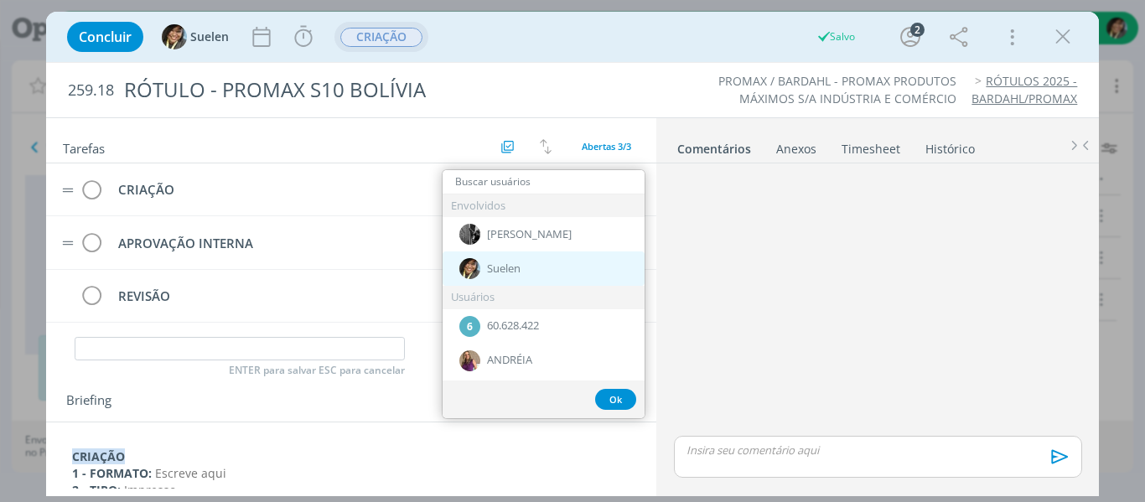
click at [495, 265] on span "Suelen" at bounding box center [504, 268] width 34 height 13
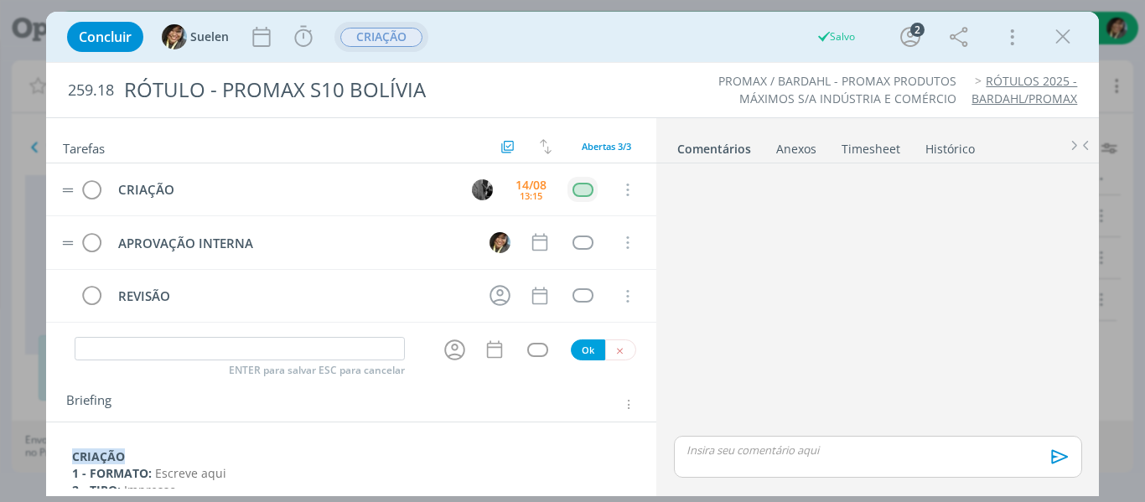
scroll to position [305, 0]
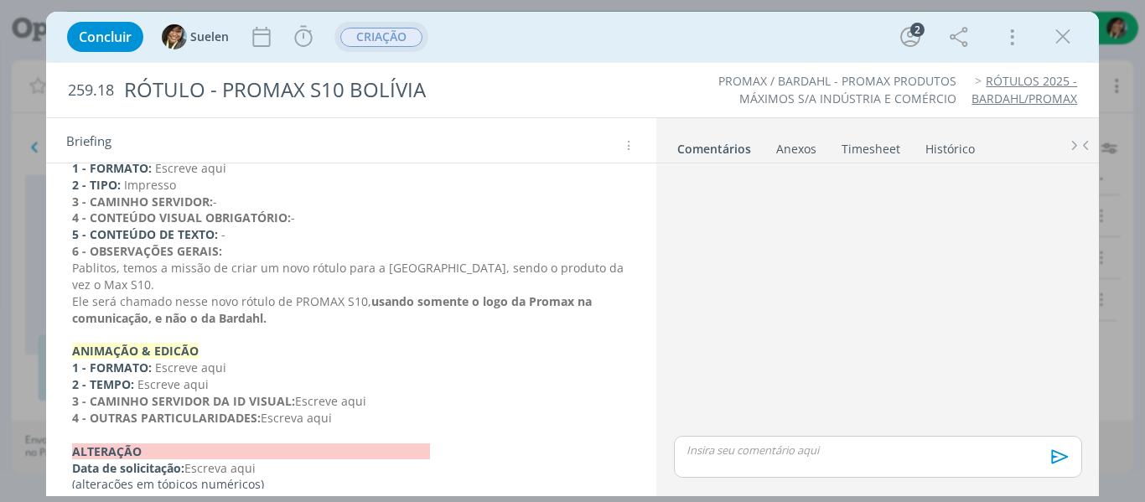
click at [289, 293] on p "Ele será chamado nesse novo rótulo de PROMAX S10, usando somente o logo da Prom…" at bounding box center [351, 310] width 559 height 34
click at [289, 294] on span "Ele será chamado nesse novo rótulo de PROMAX S10," at bounding box center [222, 302] width 299 height 16
click at [278, 308] on p "Ele será chamado nesse novo rótulo de PROMAX S10, usando somente o logo da Prom…" at bounding box center [352, 311] width 558 height 34
click at [155, 168] on span "Escreve aqui" at bounding box center [190, 168] width 71 height 16
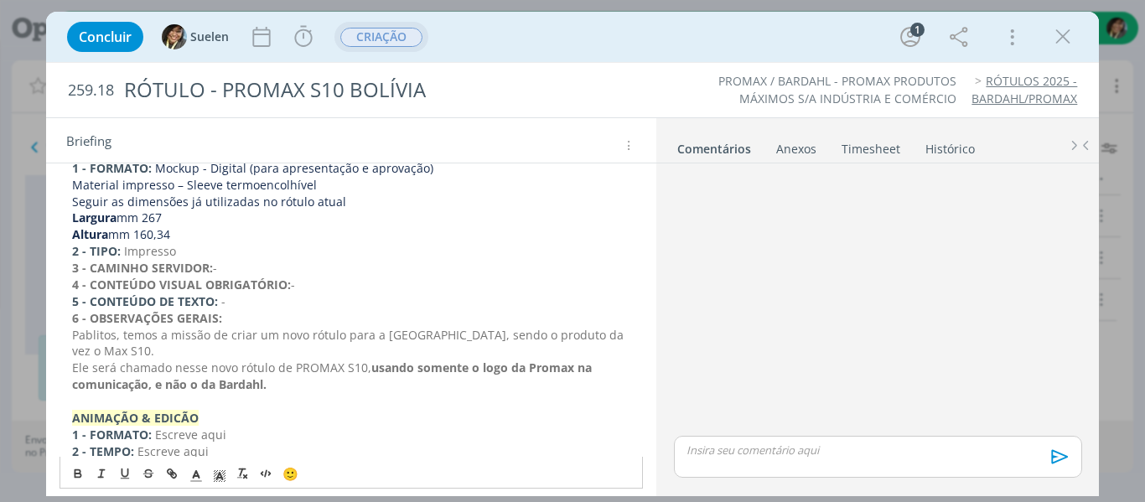
click at [244, 270] on p "3 - CAMINHO SERVIDOR: -" at bounding box center [351, 268] width 559 height 17
click at [317, 284] on p "4 - CONTEÚDO VISUAL OBRIGATÓRIO: -" at bounding box center [351, 285] width 559 height 17
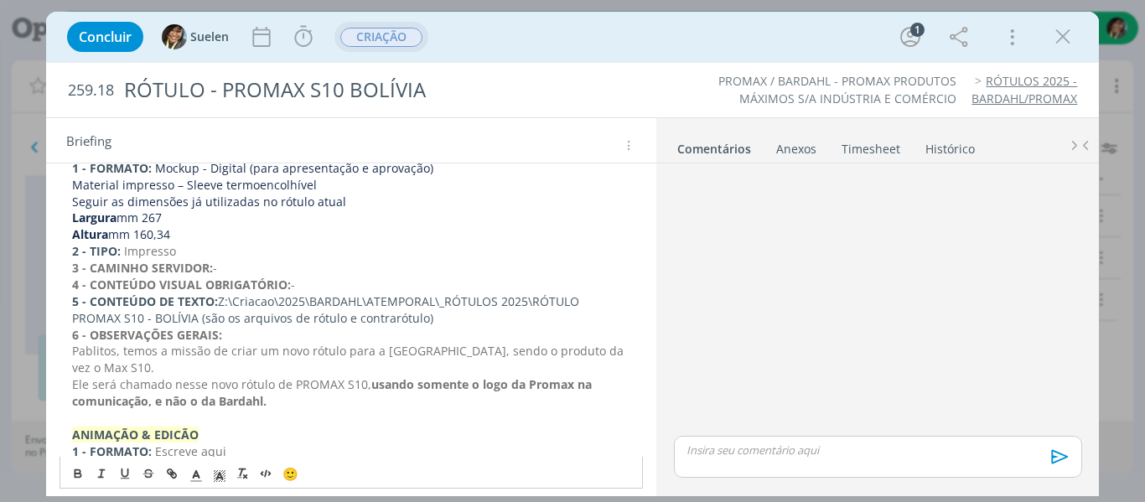
click at [317, 284] on p "4 - CONTEÚDO VISUAL OBRIGATÓRIO: -" at bounding box center [351, 285] width 559 height 17
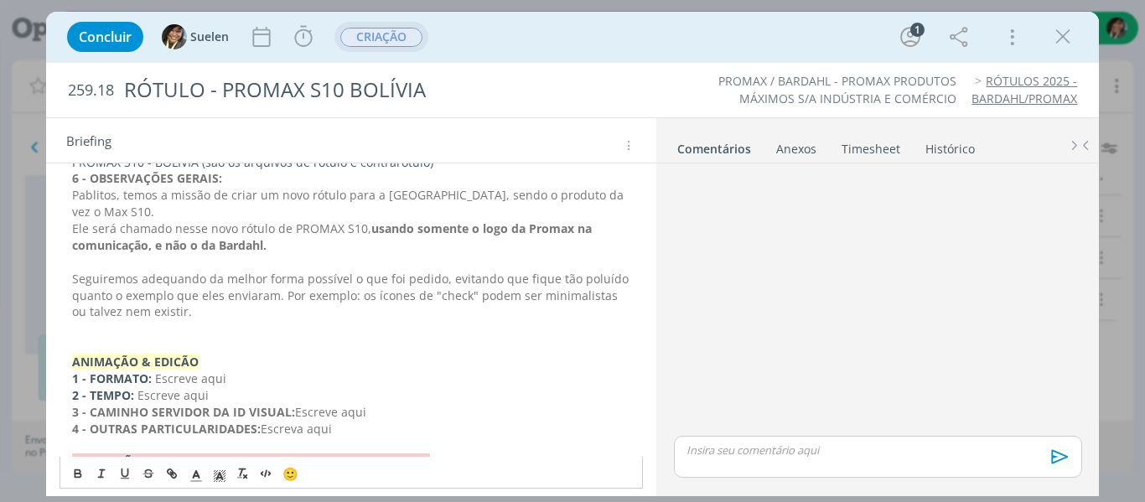
scroll to position [479, 0]
click at [193, 292] on p "Seguiremos adequando da melhor forma possível o que foi pedido, evitando que fi…" at bounding box center [351, 295] width 559 height 50
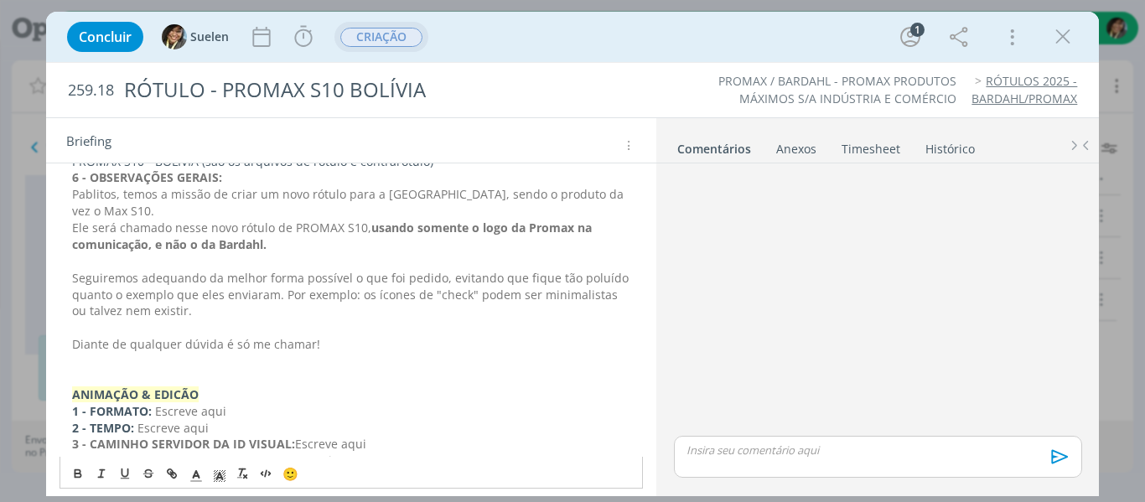
click at [327, 319] on p "dialog" at bounding box center [351, 327] width 559 height 17
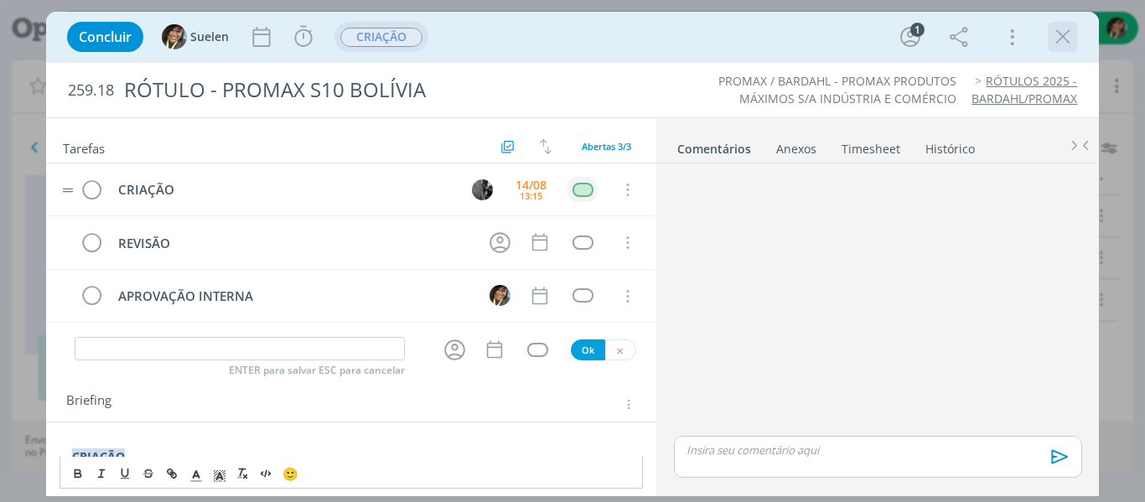
click at [1058, 36] on icon "dialog" at bounding box center [1063, 36] width 25 height 25
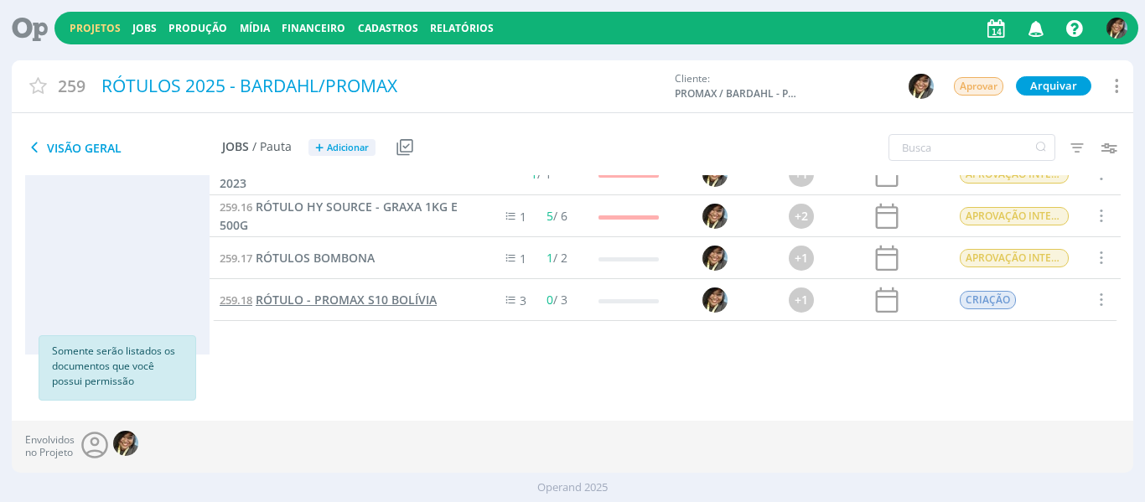
click at [369, 298] on span "RÓTULO - PROMAX S10 BOLÍVIA" at bounding box center [346, 300] width 181 height 16
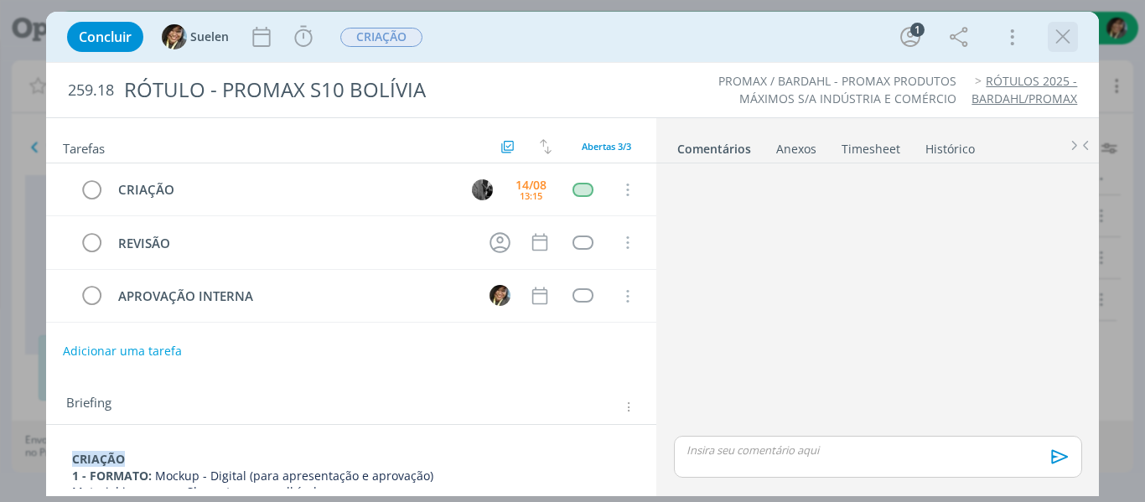
click at [1060, 35] on icon "dialog" at bounding box center [1063, 36] width 25 height 25
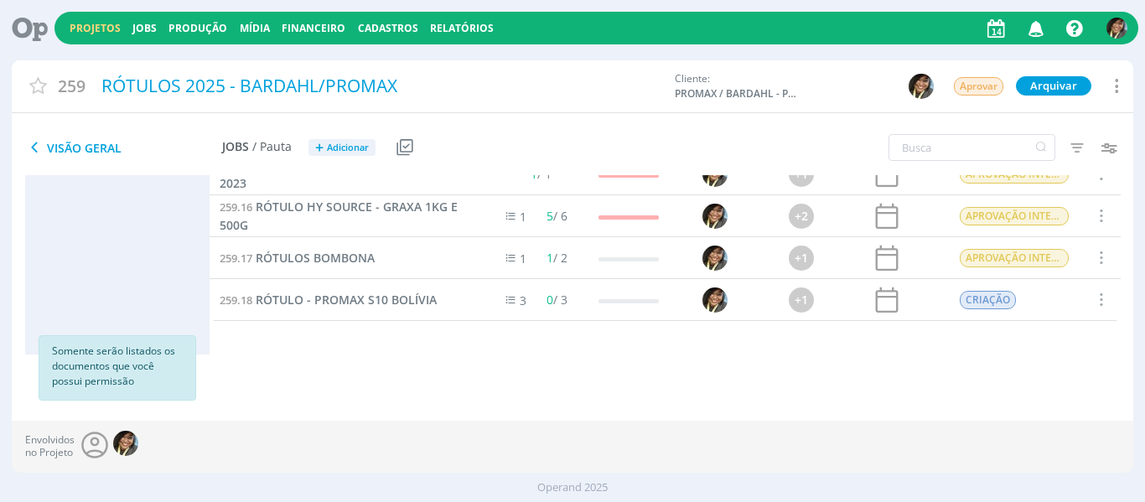
click at [116, 31] on link "Projetos" at bounding box center [95, 28] width 51 height 14
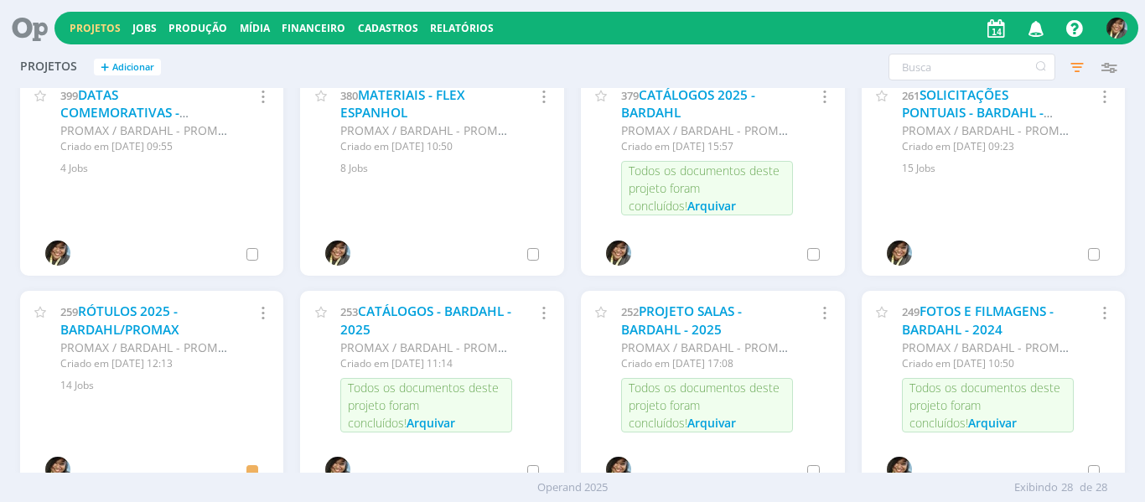
scroll to position [880, 0]
click at [986, 117] on link "SOLICITAÇÕES PONTUAIS - BARDAHL - 2025" at bounding box center [973, 113] width 142 height 54
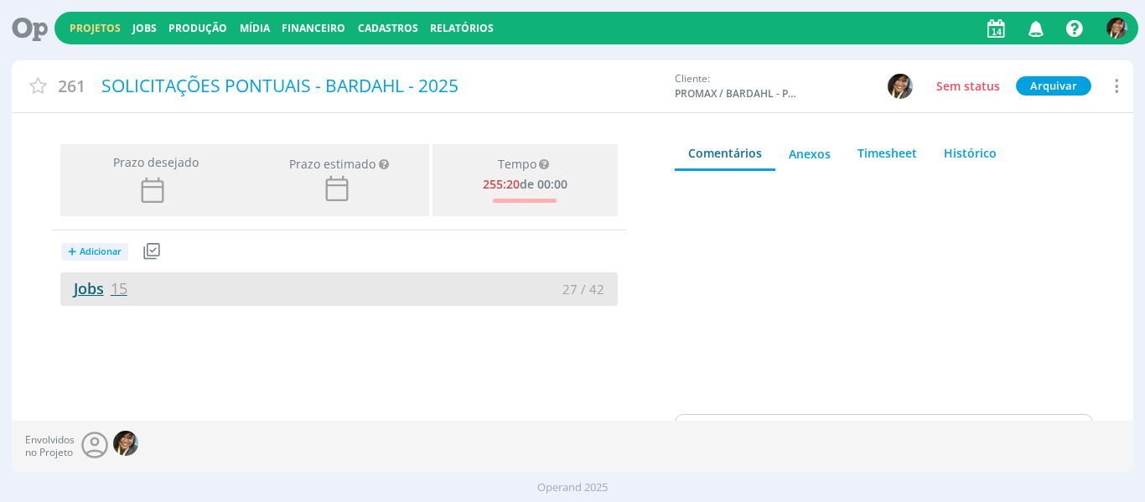
click at [93, 283] on link "Jobs 15" at bounding box center [93, 288] width 67 height 20
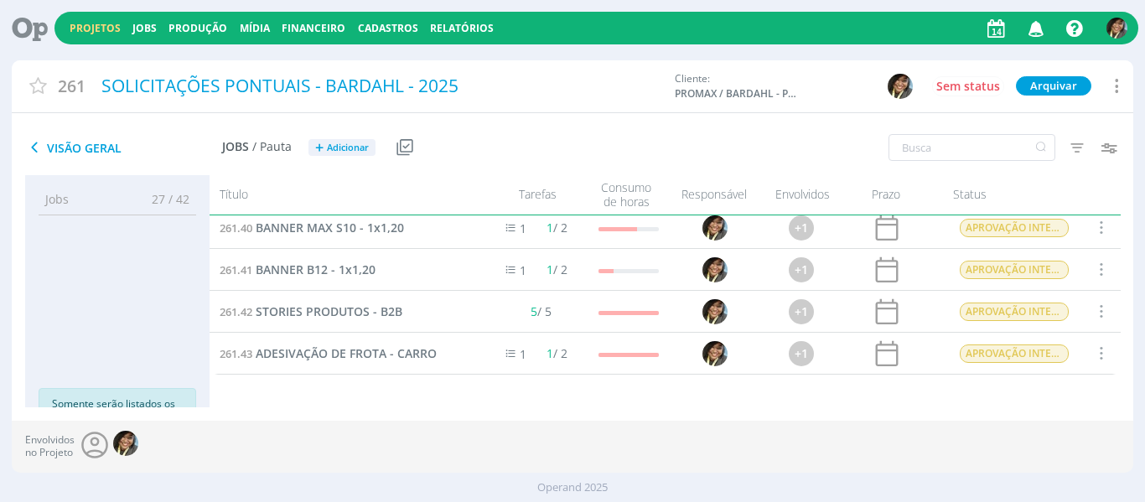
scroll to position [53, 0]
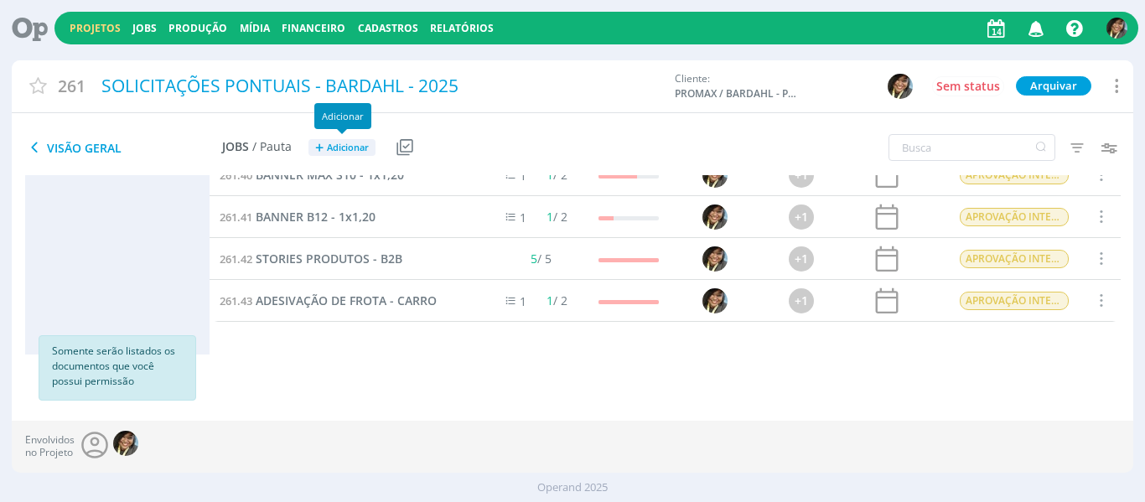
click at [357, 150] on span "Adicionar" at bounding box center [348, 148] width 42 height 11
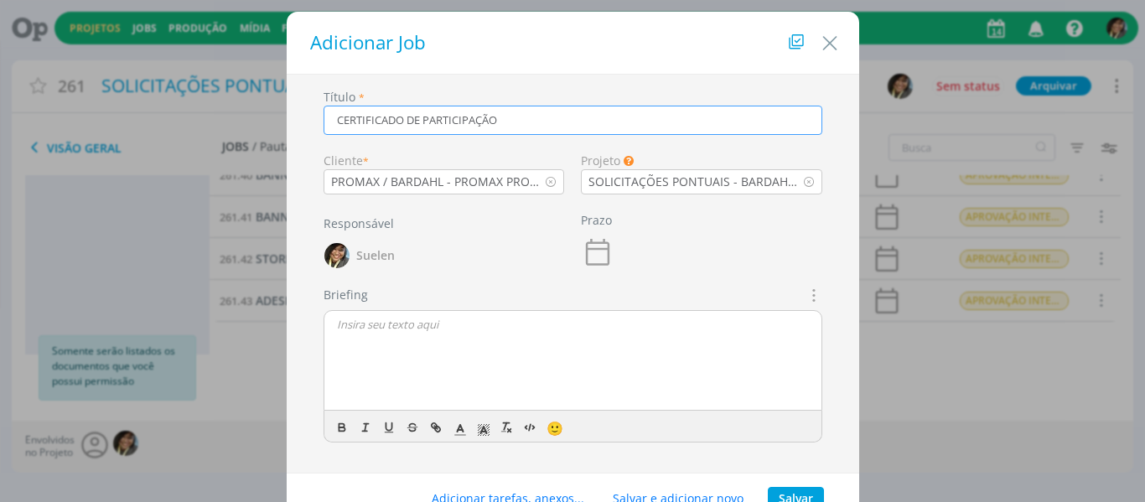
click at [808, 300] on icon "dialog" at bounding box center [812, 295] width 18 height 20
type input "CERTIFICADO DE PARTICIPAÇÃO"
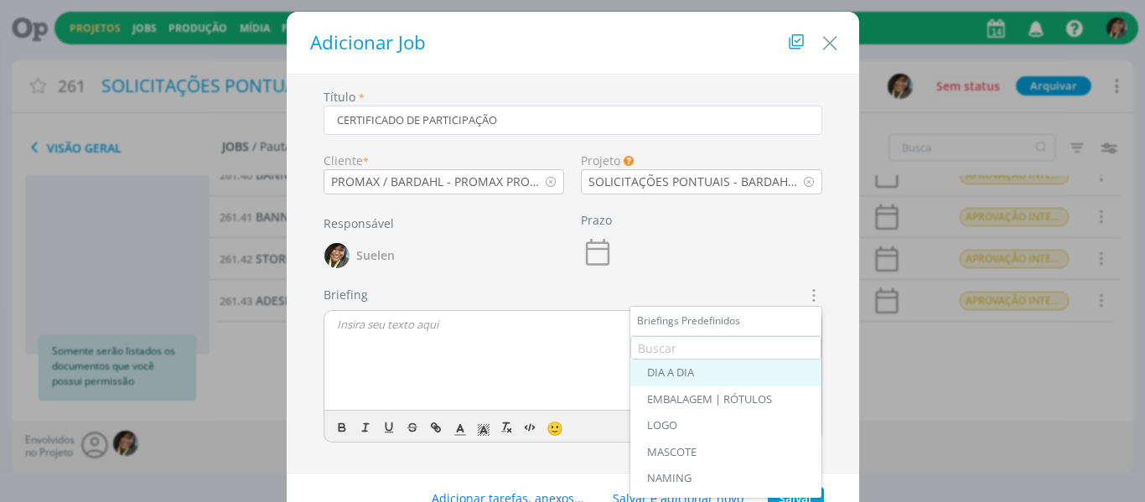
click at [652, 377] on div "DIA A DIA" at bounding box center [726, 372] width 158 height 13
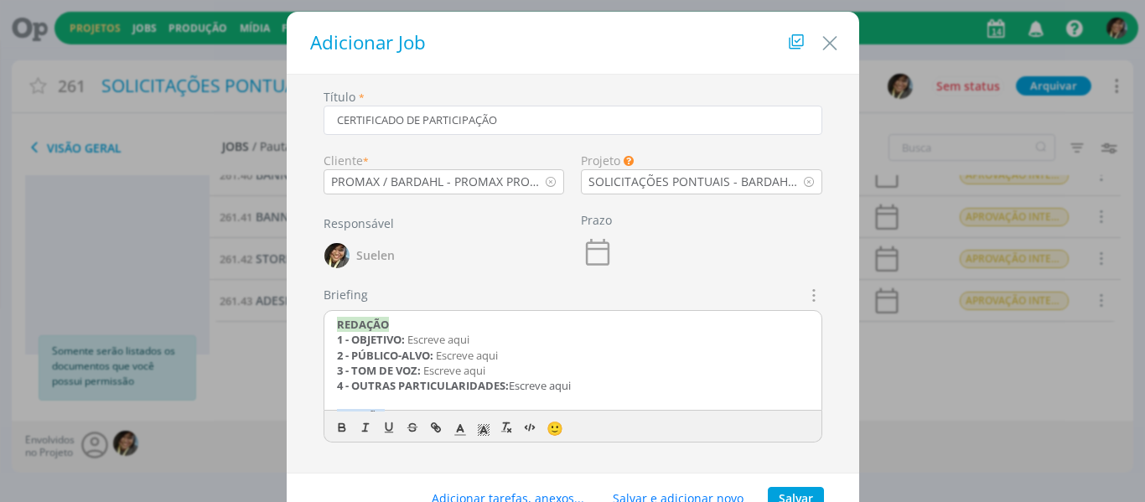
drag, startPoint x: 660, startPoint y: 385, endPoint x: 221, endPoint y: 283, distance: 451.1
click at [221, 283] on div "Adicionar Job Título * CERTIFICADO DE PARTICIPAÇÃO Cliente * PROMAX / BARDAHL -…" at bounding box center [572, 251] width 1145 height 502
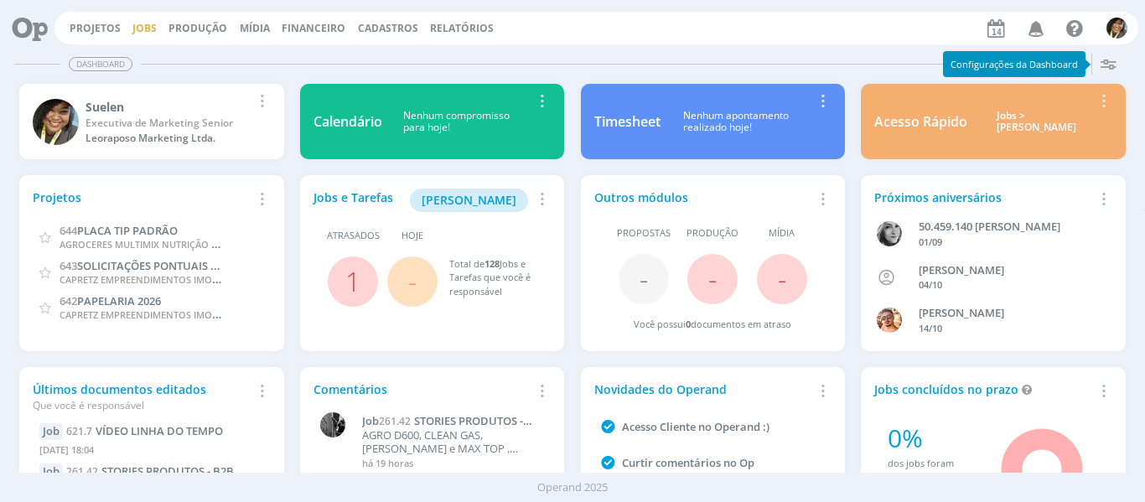
drag, startPoint x: 140, startPoint y: 19, endPoint x: 138, endPoint y: 28, distance: 8.8
click at [138, 28] on div "Projetos Jobs Produção Mídia Financeiro Cadastros Relatórios Notificações Centr…" at bounding box center [597, 28] width 1084 height 33
click at [138, 28] on link "Jobs" at bounding box center [144, 28] width 24 height 14
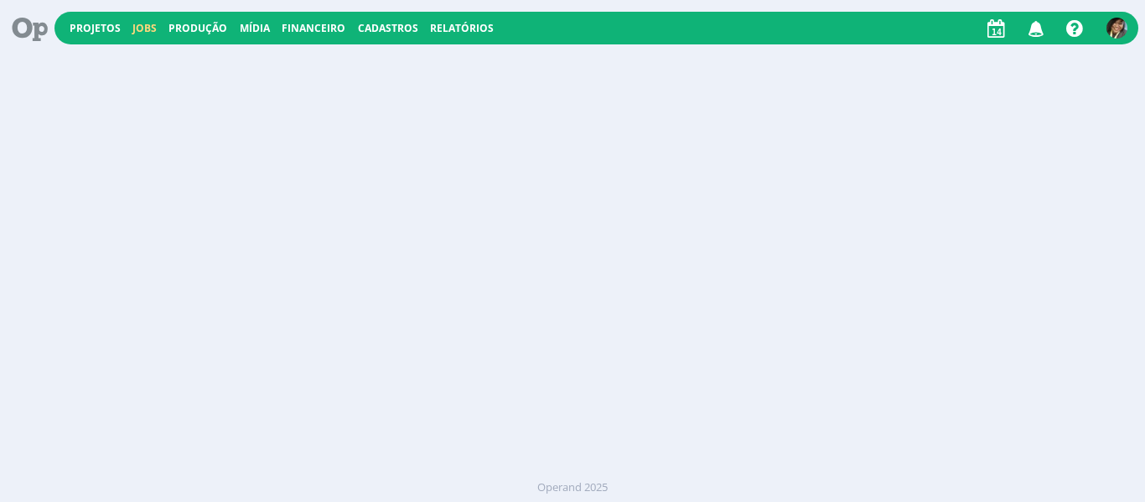
click at [138, 28] on link "Jobs" at bounding box center [144, 28] width 24 height 14
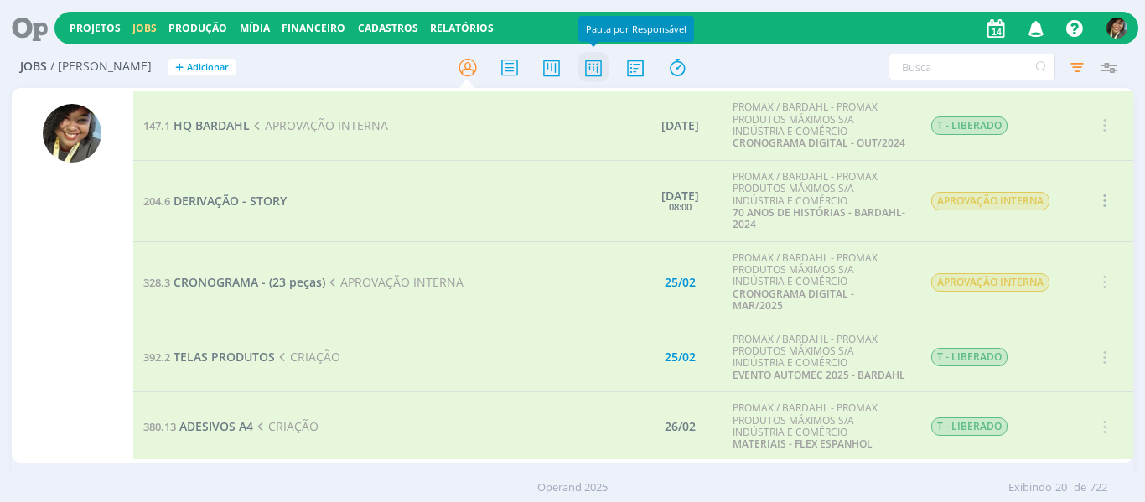
click at [586, 72] on icon at bounding box center [594, 67] width 30 height 33
